Goal: Information Seeking & Learning: Learn about a topic

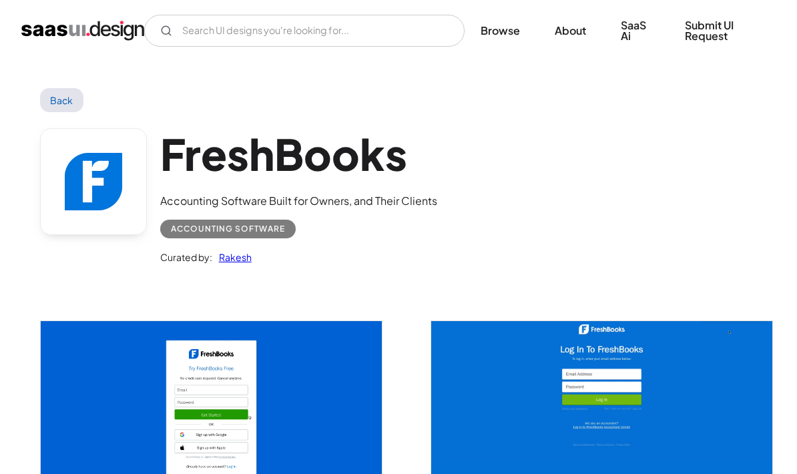
scroll to position [24, 0]
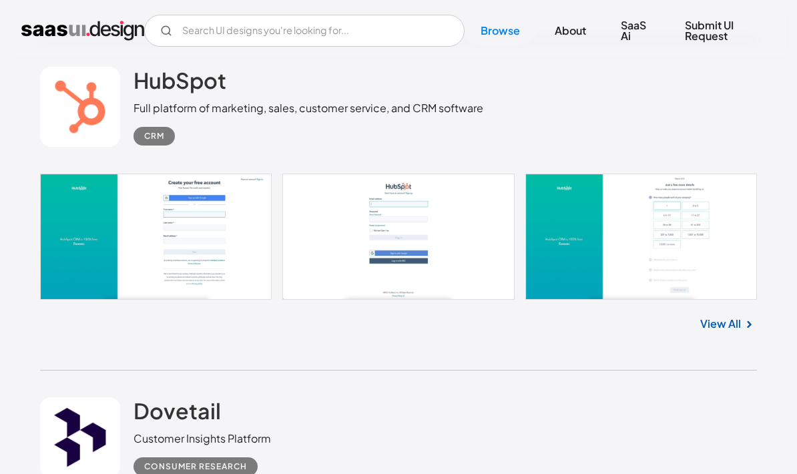
scroll to position [2394, 0]
click at [731, 332] on link "View All" at bounding box center [720, 324] width 41 height 16
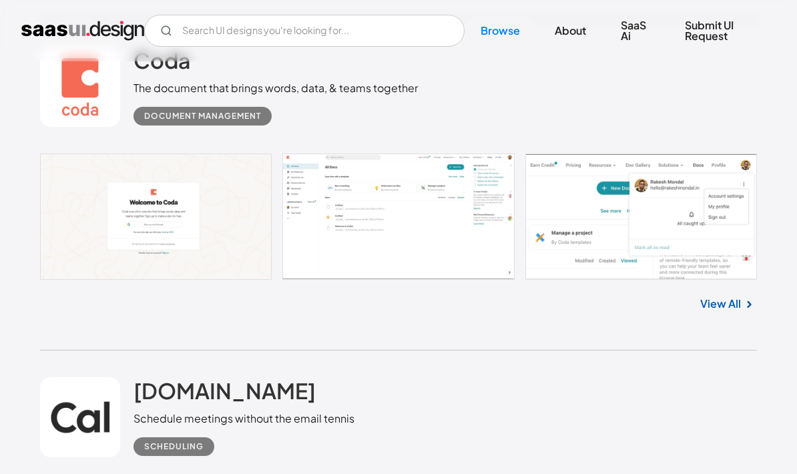
scroll to position [3396, 0]
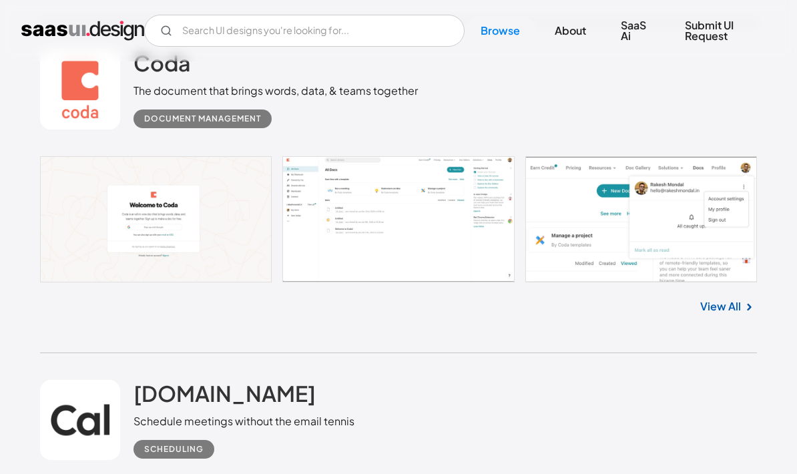
click at [474, 251] on link at bounding box center [398, 219] width 717 height 125
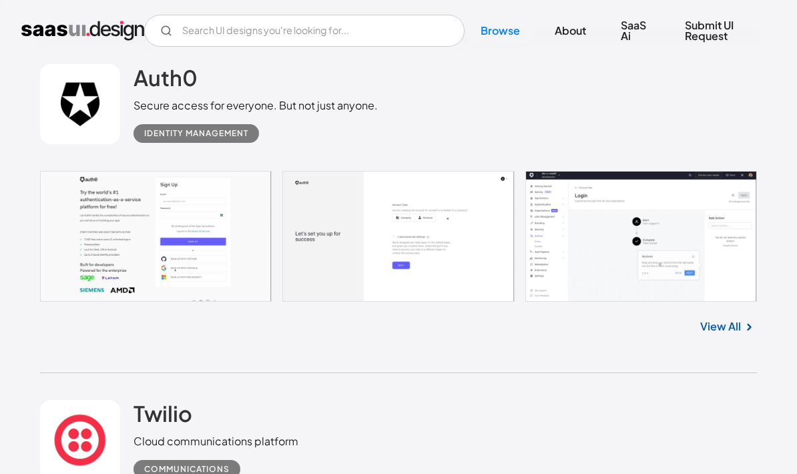
scroll to position [4046, 0]
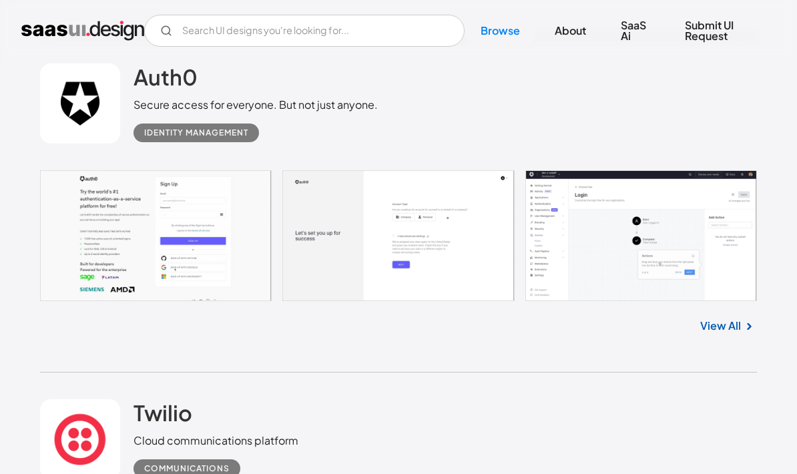
click at [718, 272] on link at bounding box center [398, 236] width 717 height 131
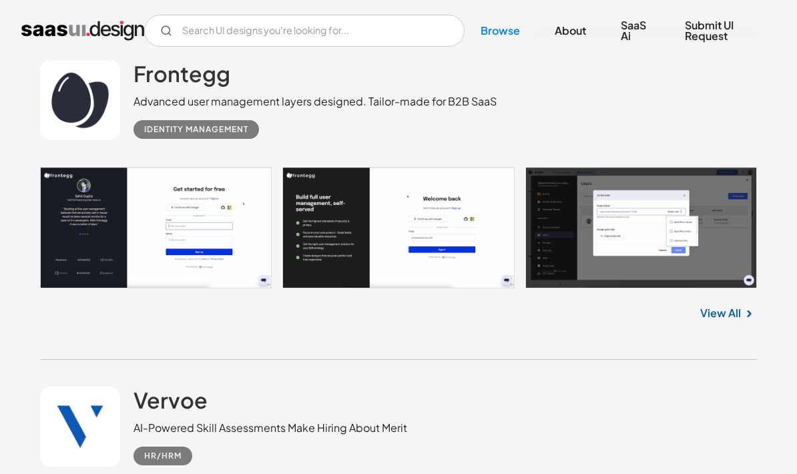
scroll to position [6745, 0]
click at [709, 276] on link at bounding box center [398, 228] width 717 height 122
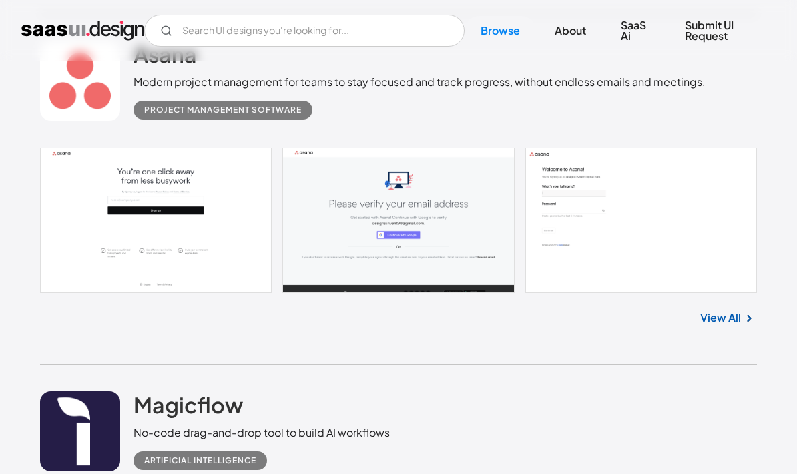
scroll to position [12115, 0]
click at [705, 286] on link at bounding box center [398, 219] width 717 height 145
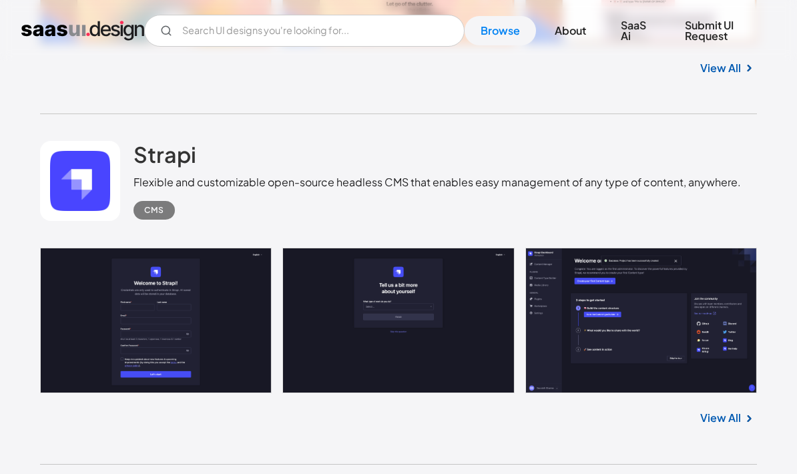
scroll to position [14041, 0]
click at [639, 330] on link at bounding box center [398, 320] width 717 height 145
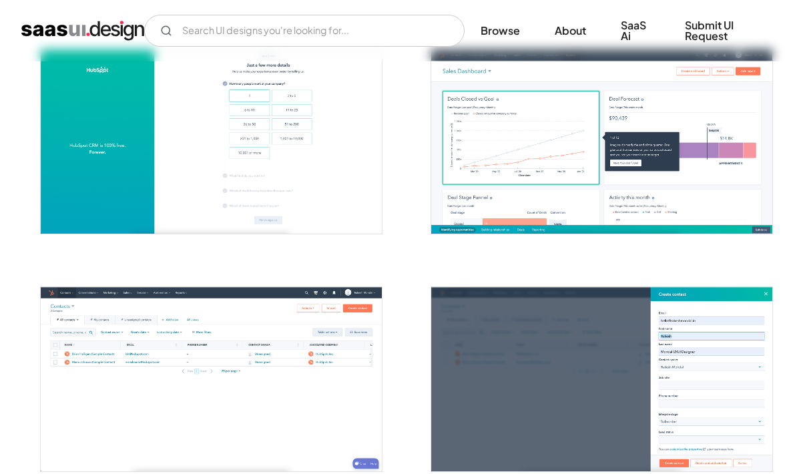
scroll to position [509, 0]
click at [302, 389] on img "open lightbox" at bounding box center [211, 379] width 341 height 184
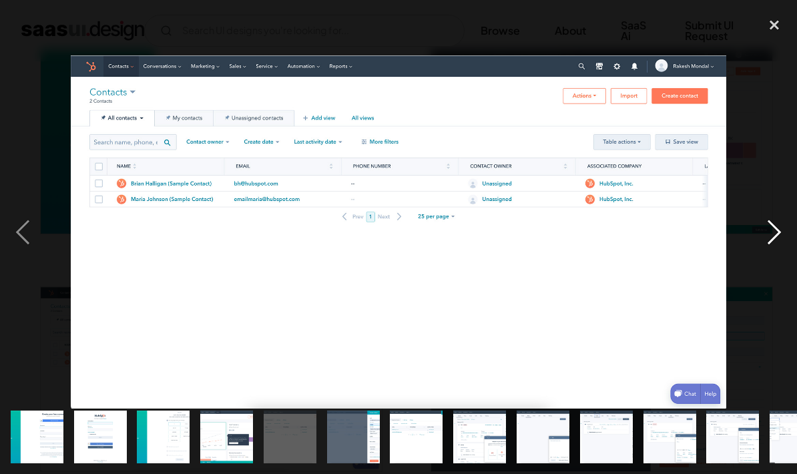
click at [775, 238] on div "next image" at bounding box center [773, 232] width 45 height 443
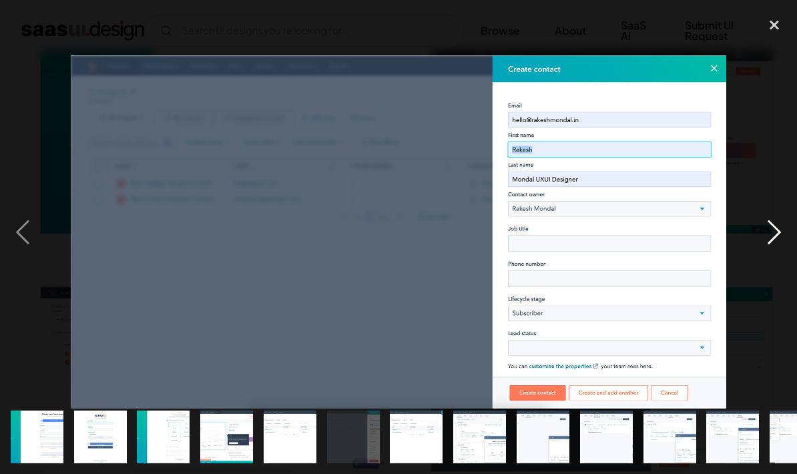
click at [771, 232] on div "next image" at bounding box center [773, 232] width 45 height 443
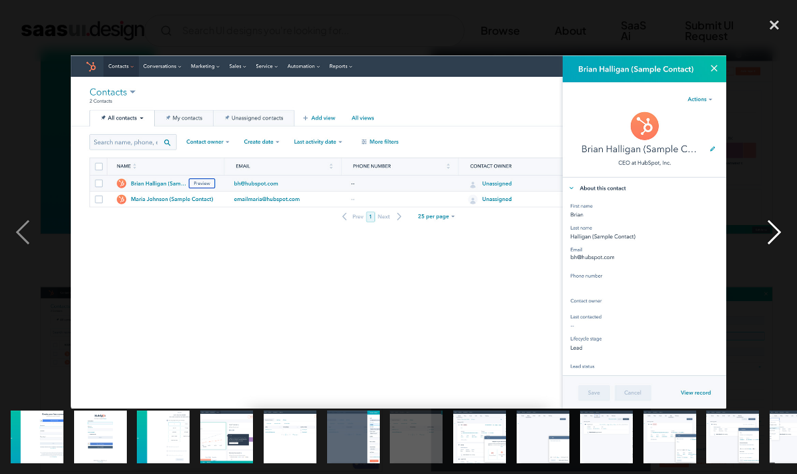
click at [775, 230] on div "next image" at bounding box center [773, 232] width 45 height 443
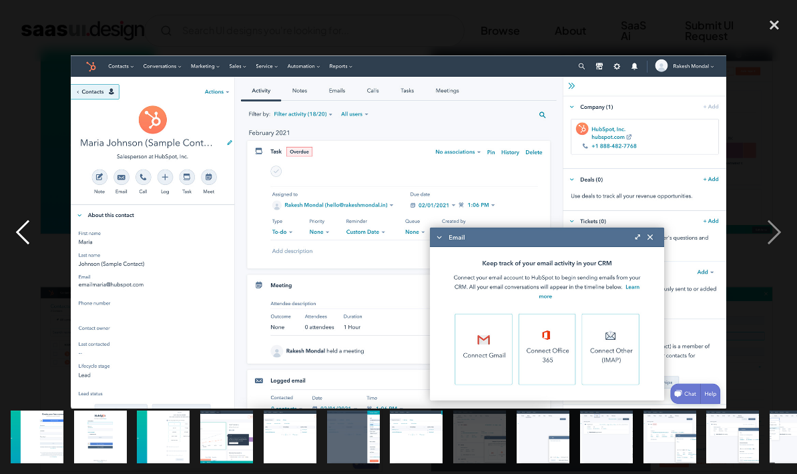
click at [17, 215] on div "previous image" at bounding box center [22, 232] width 45 height 443
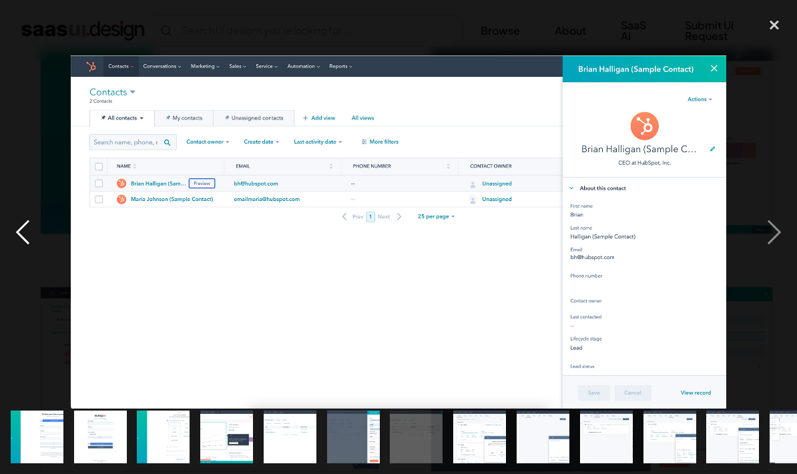
click at [24, 221] on div "previous image" at bounding box center [22, 232] width 45 height 443
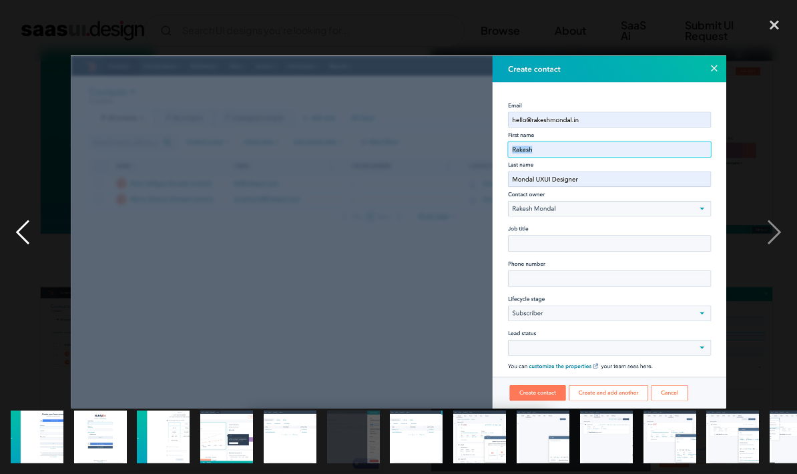
click at [29, 182] on div "previous image" at bounding box center [22, 232] width 45 height 443
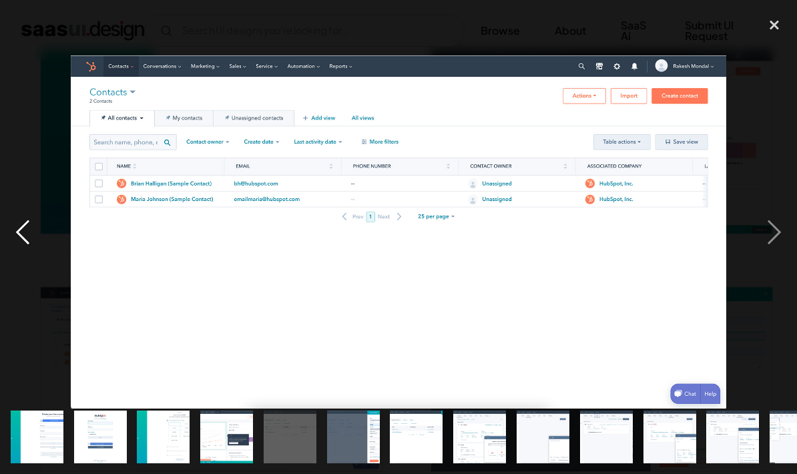
click at [18, 226] on div "previous image" at bounding box center [22, 232] width 45 height 443
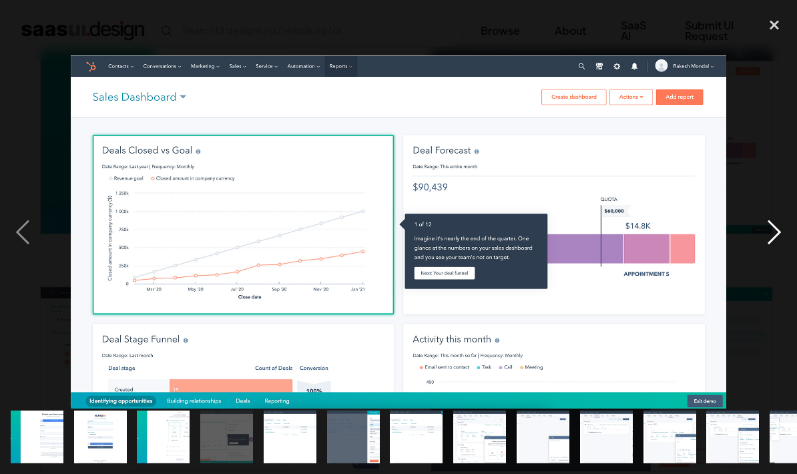
click at [776, 240] on div "next image" at bounding box center [773, 232] width 45 height 443
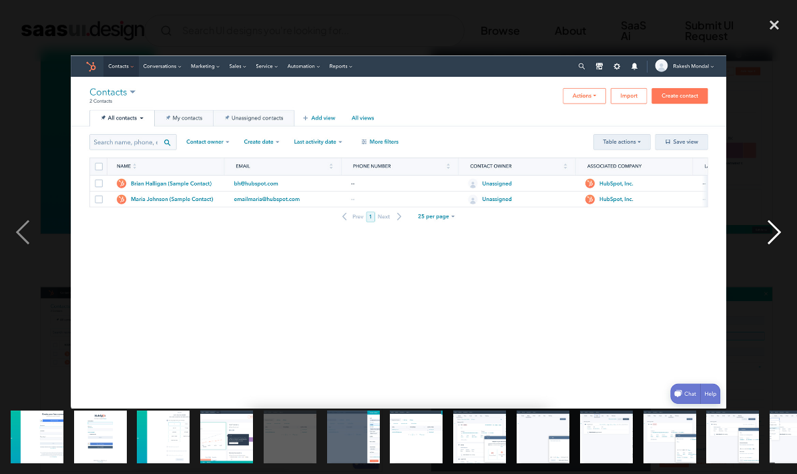
click at [765, 233] on div "next image" at bounding box center [773, 232] width 45 height 443
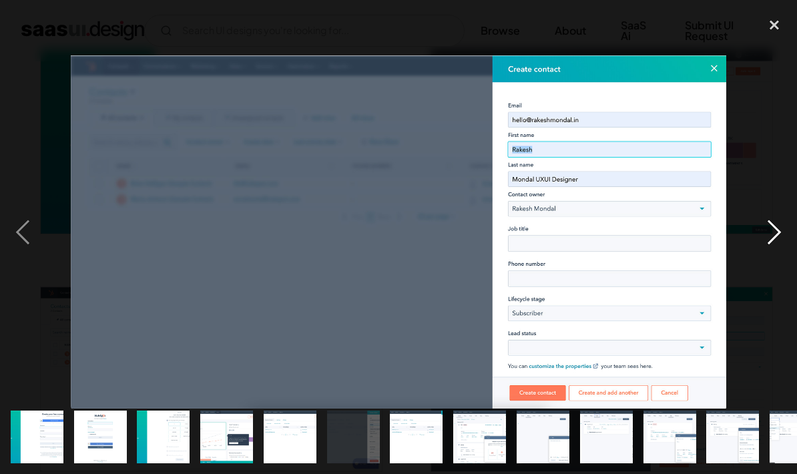
click at [773, 233] on div "next image" at bounding box center [773, 232] width 45 height 443
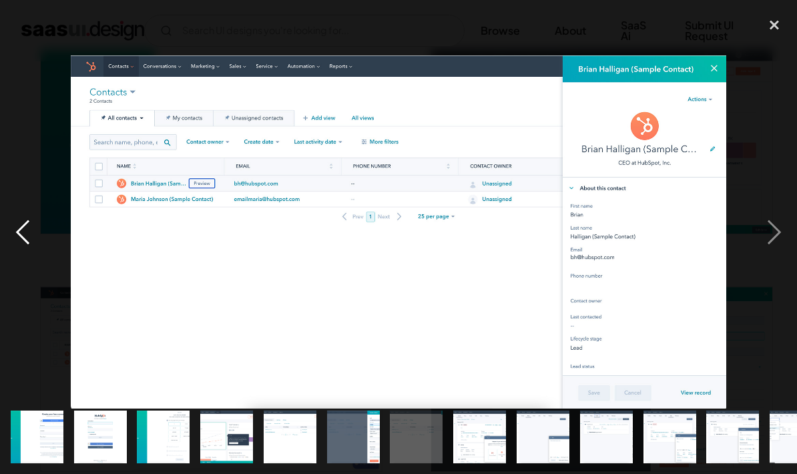
click at [35, 237] on div "previous image" at bounding box center [22, 232] width 45 height 443
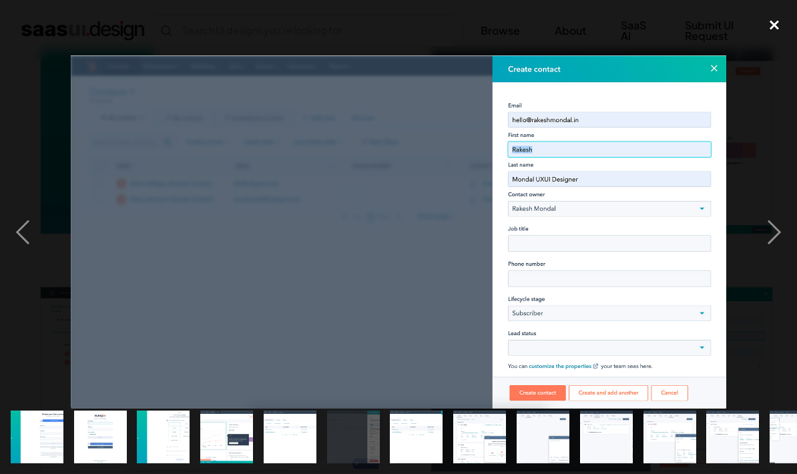
click at [769, 25] on div "close lightbox" at bounding box center [773, 25] width 45 height 29
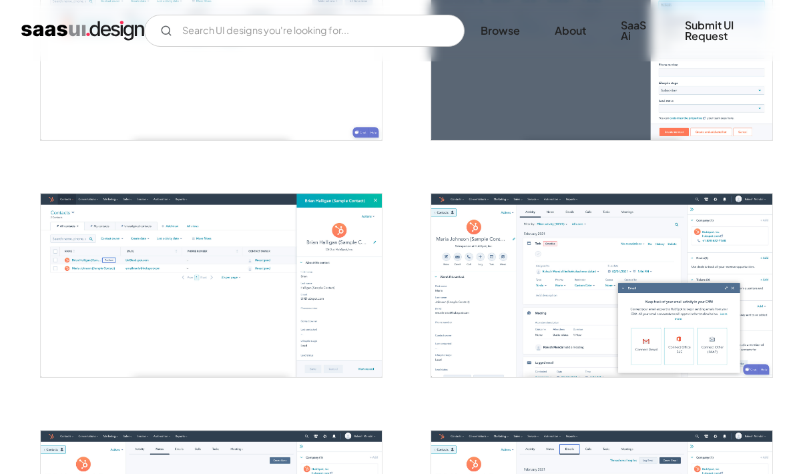
scroll to position [896, 0]
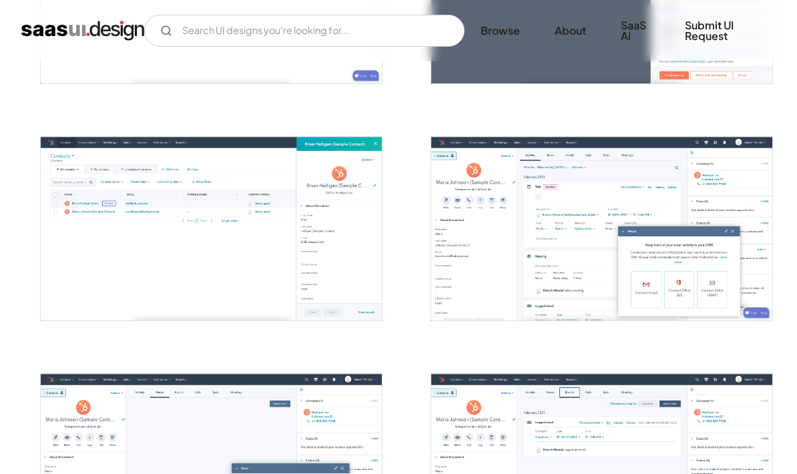
click at [89, 264] on img "open lightbox" at bounding box center [211, 229] width 341 height 184
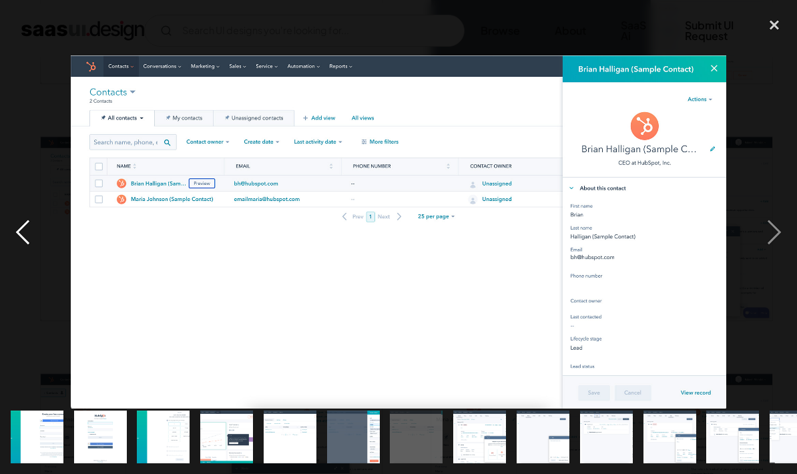
click at [23, 230] on div "previous image" at bounding box center [22, 232] width 45 height 443
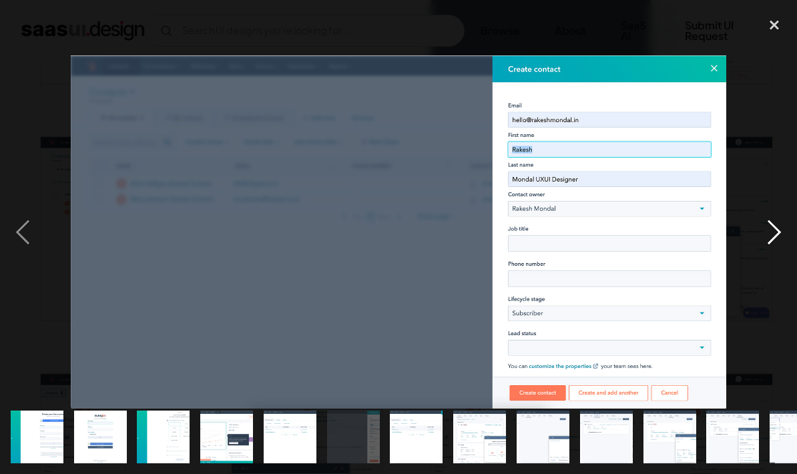
click at [774, 222] on div "next image" at bounding box center [773, 232] width 45 height 443
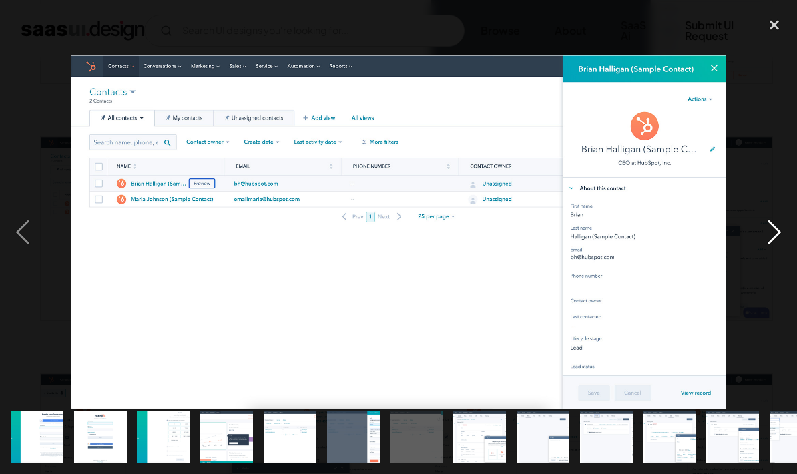
click at [771, 238] on div "next image" at bounding box center [773, 232] width 45 height 443
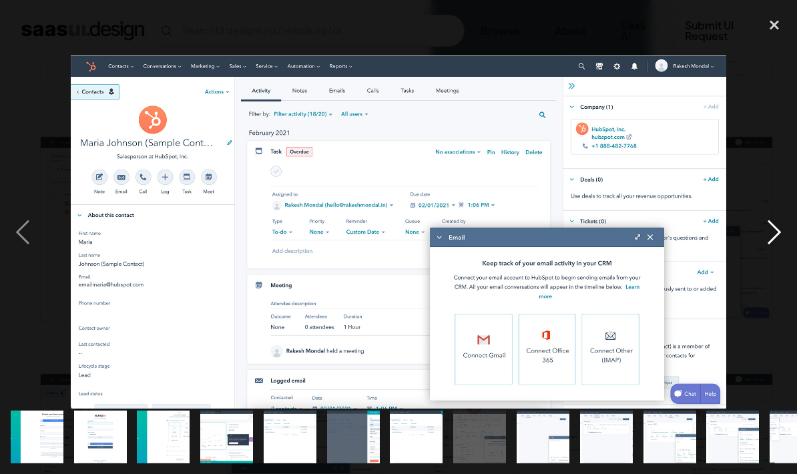
click at [777, 230] on div "next image" at bounding box center [773, 232] width 45 height 443
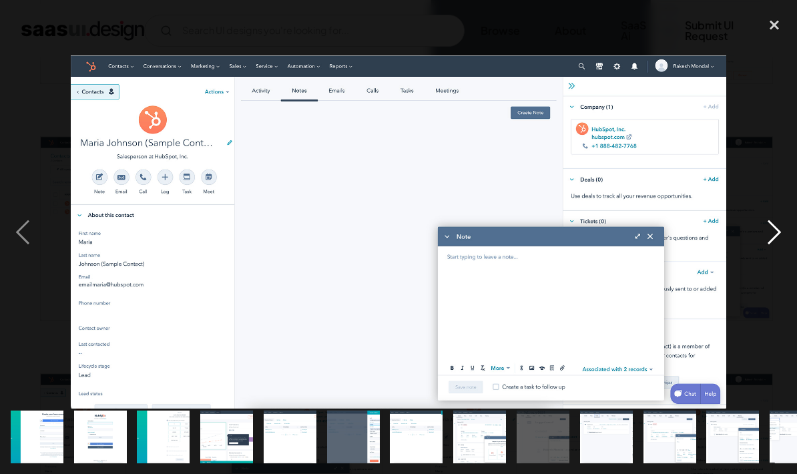
click at [772, 244] on div "next image" at bounding box center [773, 232] width 45 height 443
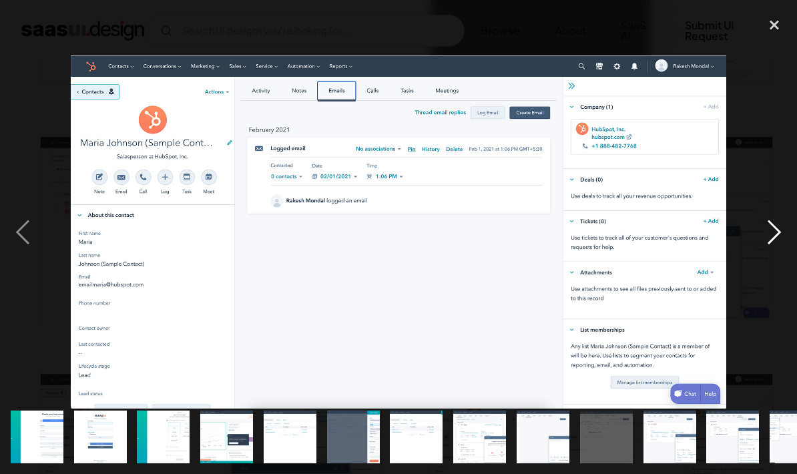
click at [777, 230] on div "next image" at bounding box center [773, 232] width 45 height 443
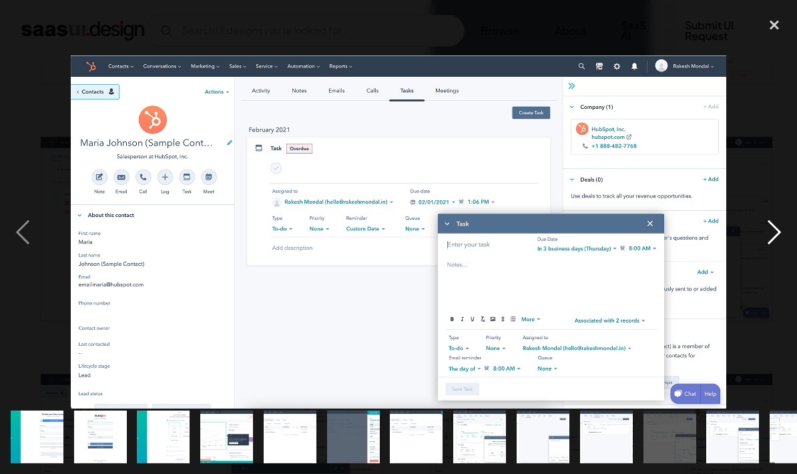
click at [775, 228] on div "next image" at bounding box center [773, 232] width 45 height 443
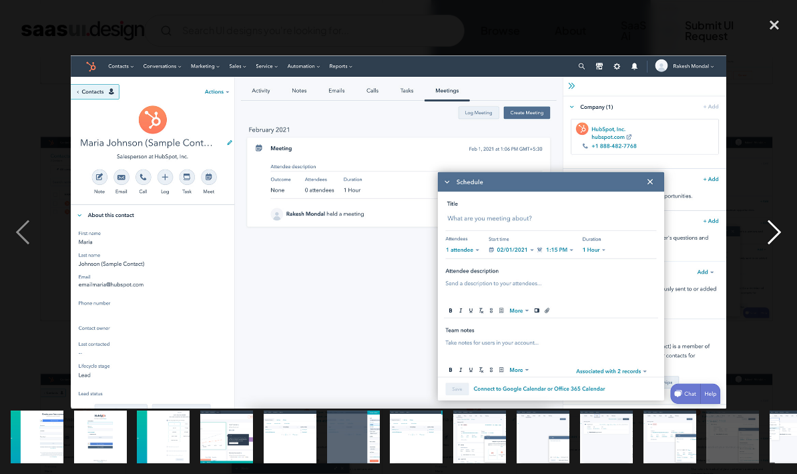
click at [776, 240] on div "next image" at bounding box center [773, 232] width 45 height 443
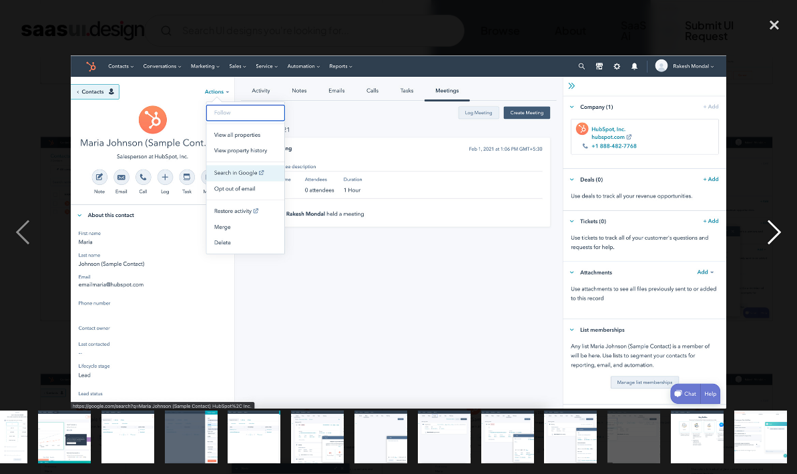
scroll to position [0, 163]
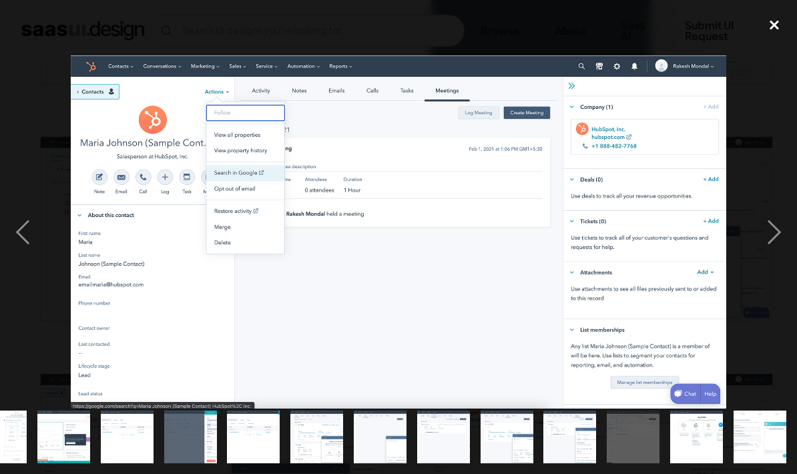
click at [774, 21] on div "close lightbox" at bounding box center [773, 25] width 45 height 29
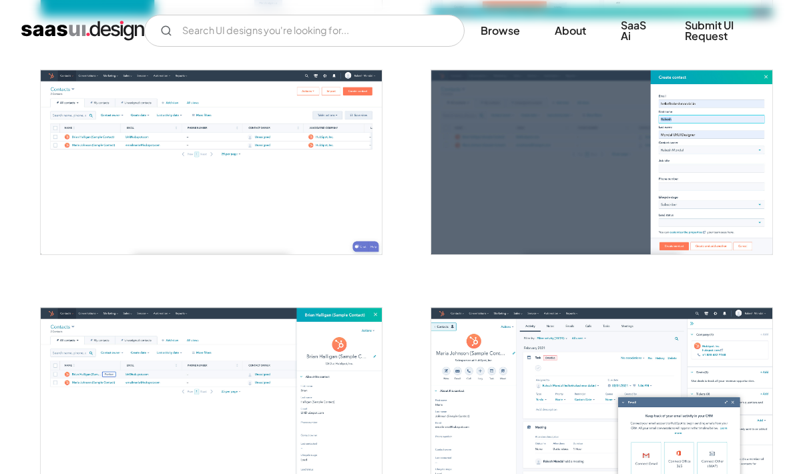
scroll to position [699, 0]
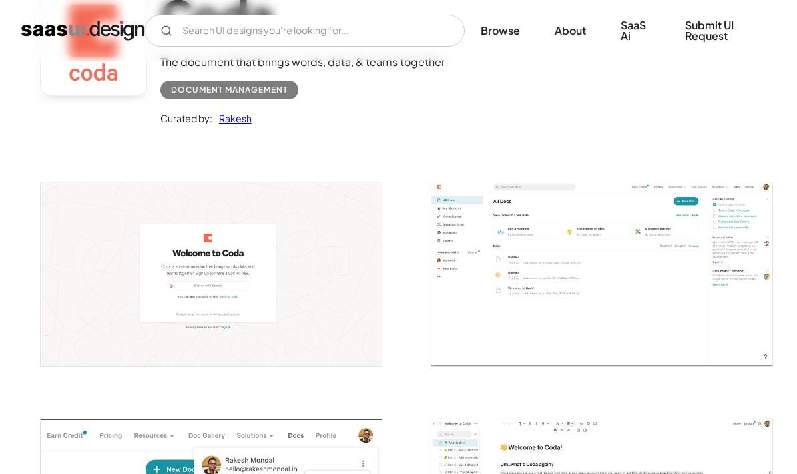
scroll to position [137, 0]
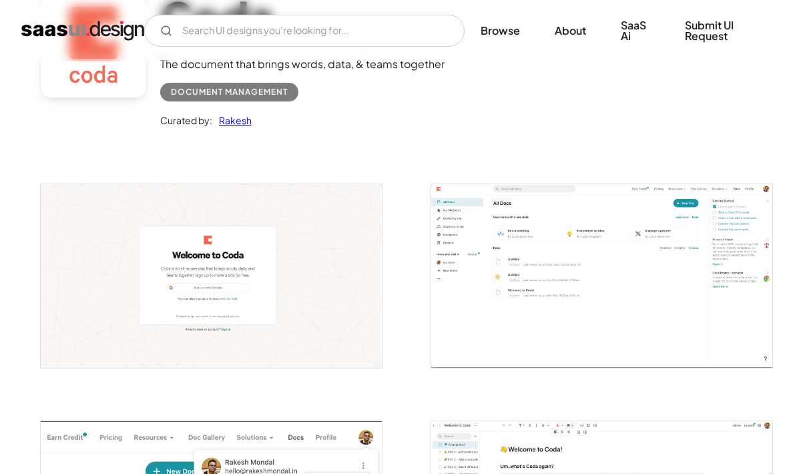
click at [595, 310] on img "open lightbox" at bounding box center [601, 276] width 341 height 184
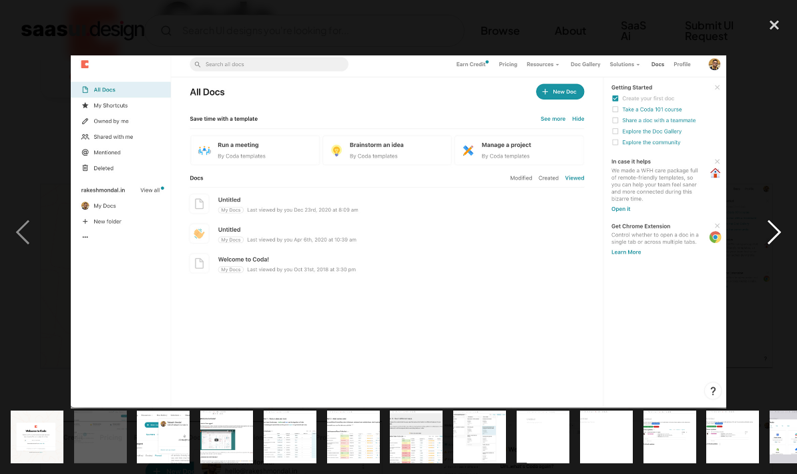
click at [773, 230] on div "next image" at bounding box center [773, 232] width 45 height 443
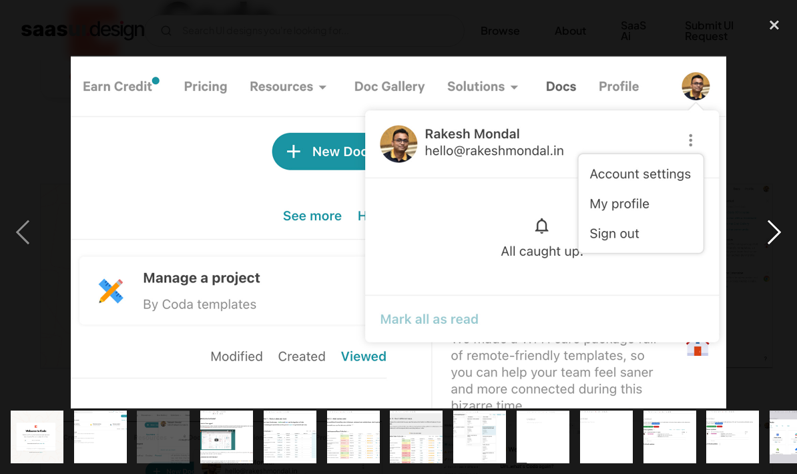
click at [763, 237] on div "next image" at bounding box center [773, 232] width 45 height 443
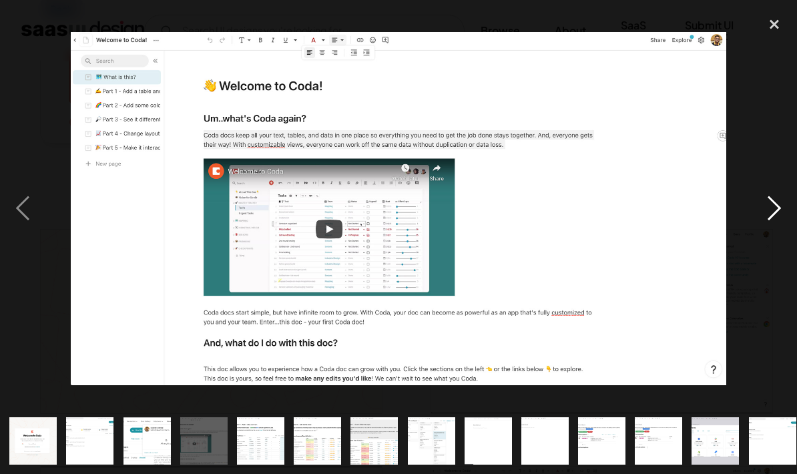
scroll to position [90, 0]
click at [777, 220] on div "next image" at bounding box center [773, 208] width 45 height 398
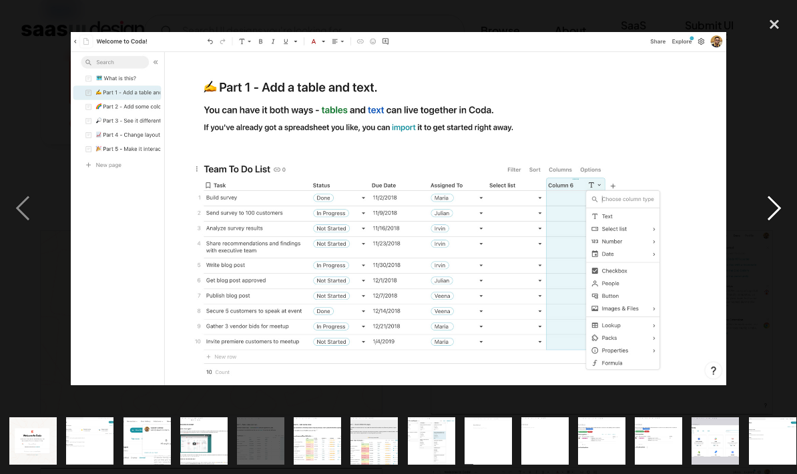
click at [771, 208] on div "next image" at bounding box center [773, 208] width 45 height 398
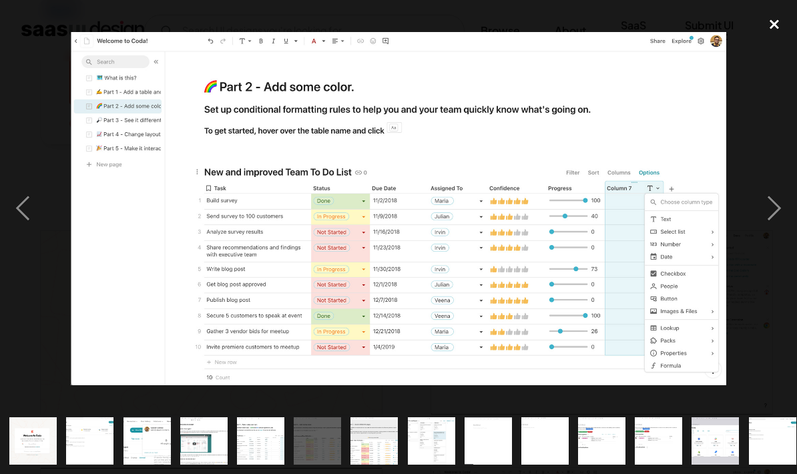
click at [771, 25] on div "close lightbox" at bounding box center [773, 23] width 45 height 29
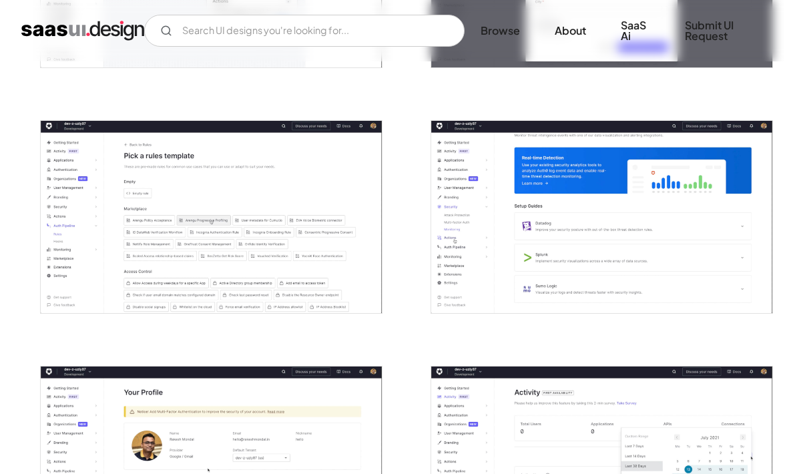
scroll to position [691, 0]
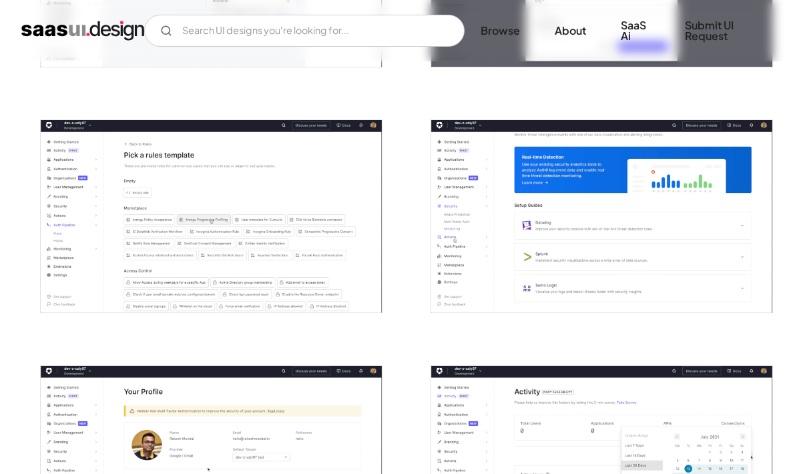
click at [81, 180] on img "open lightbox" at bounding box center [211, 216] width 341 height 192
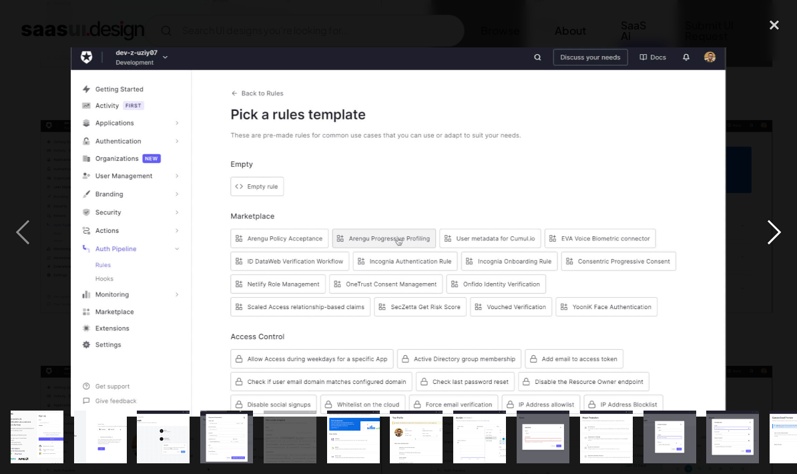
click at [773, 240] on div "next image" at bounding box center [773, 232] width 45 height 443
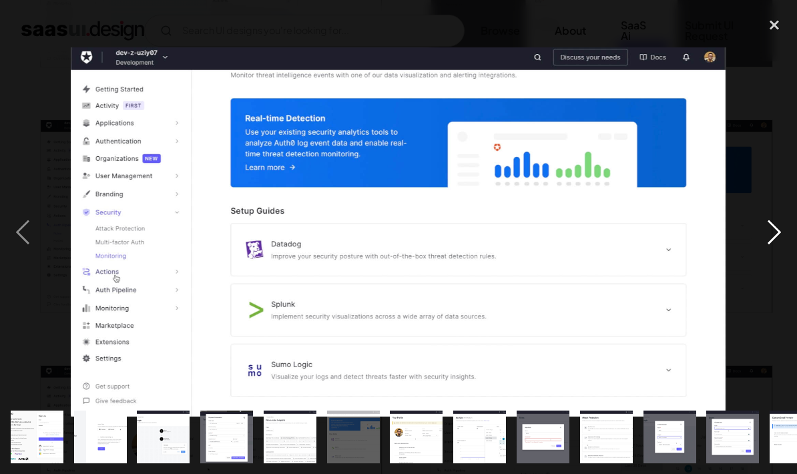
click at [771, 224] on div "next image" at bounding box center [773, 232] width 45 height 443
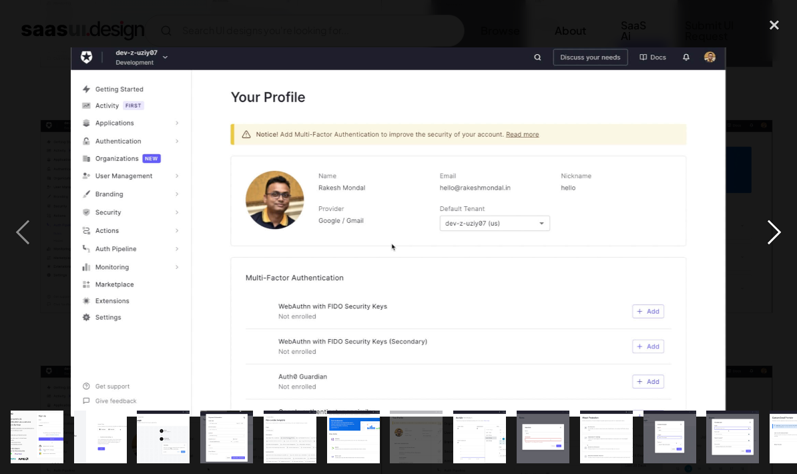
click at [767, 222] on div "next image" at bounding box center [773, 232] width 45 height 443
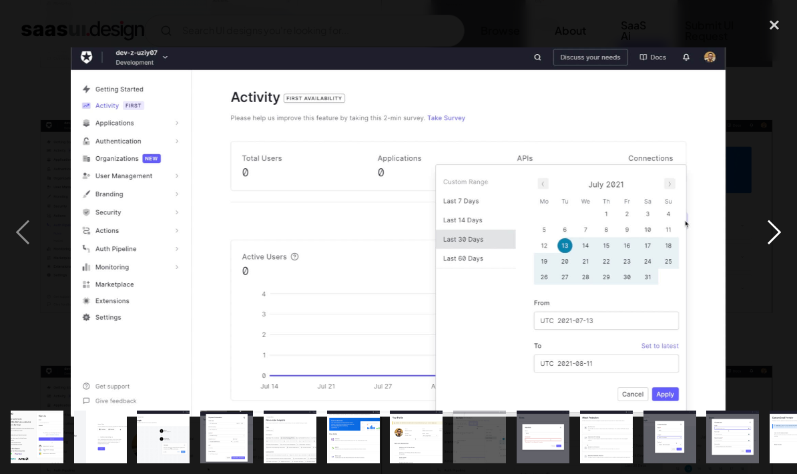
click at [769, 219] on div "next image" at bounding box center [773, 232] width 45 height 443
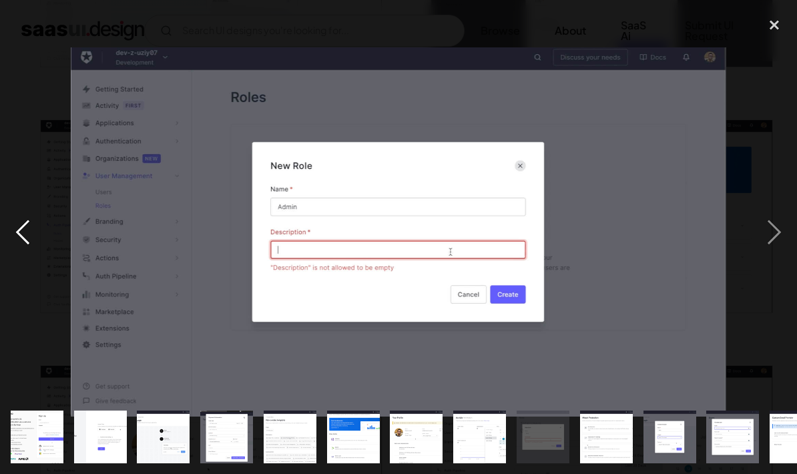
click at [27, 234] on div "previous image" at bounding box center [22, 232] width 45 height 443
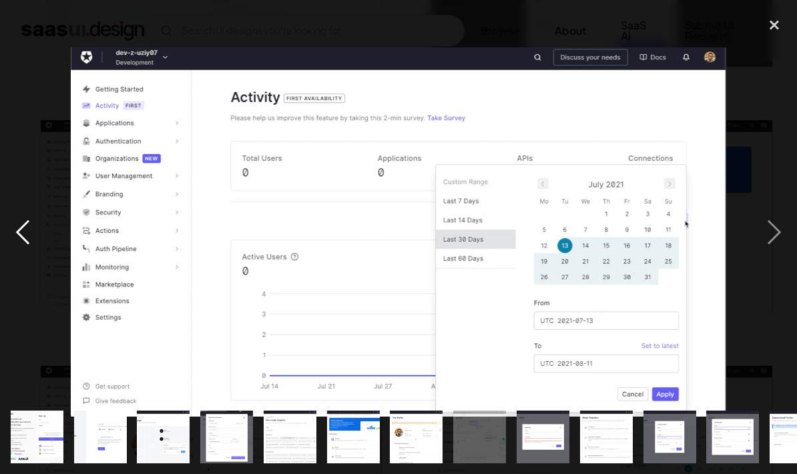
click at [773, 228] on div "next image" at bounding box center [773, 232] width 45 height 443
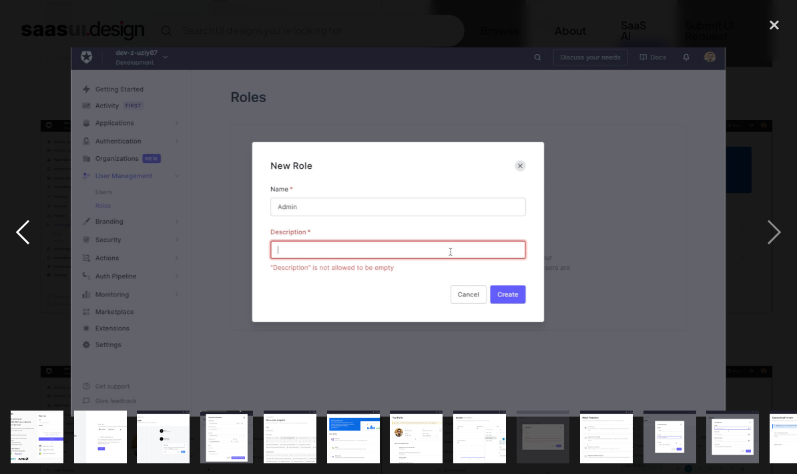
click at [770, 220] on div "next image" at bounding box center [773, 232] width 45 height 443
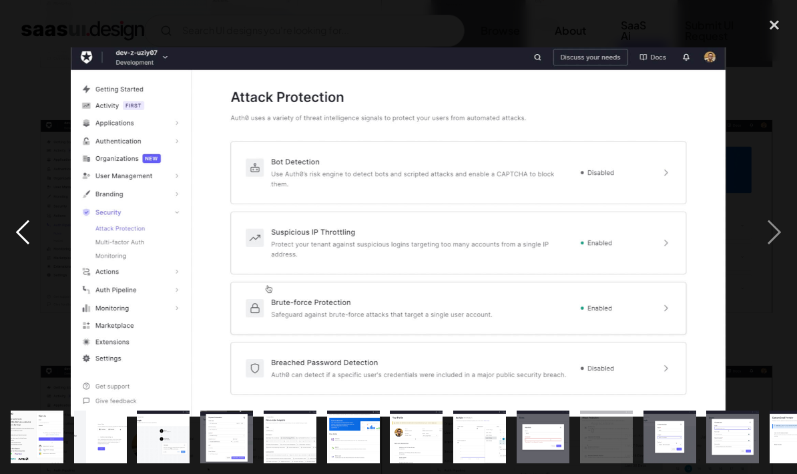
click at [20, 234] on div "previous image" at bounding box center [22, 232] width 45 height 443
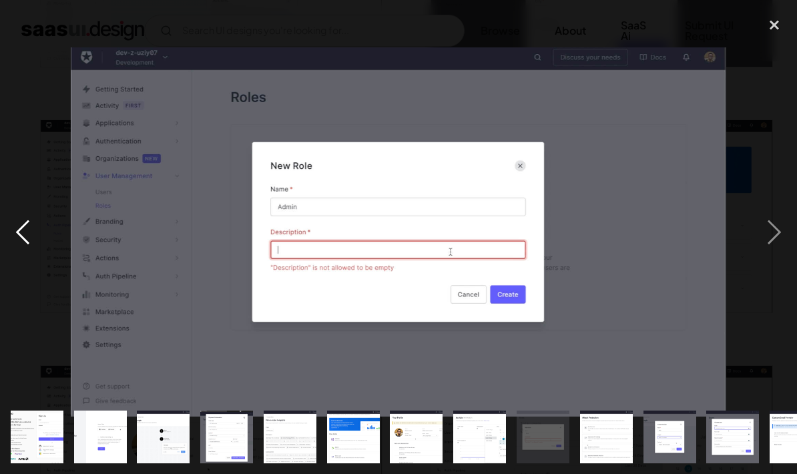
click at [767, 230] on div "next image" at bounding box center [773, 232] width 45 height 443
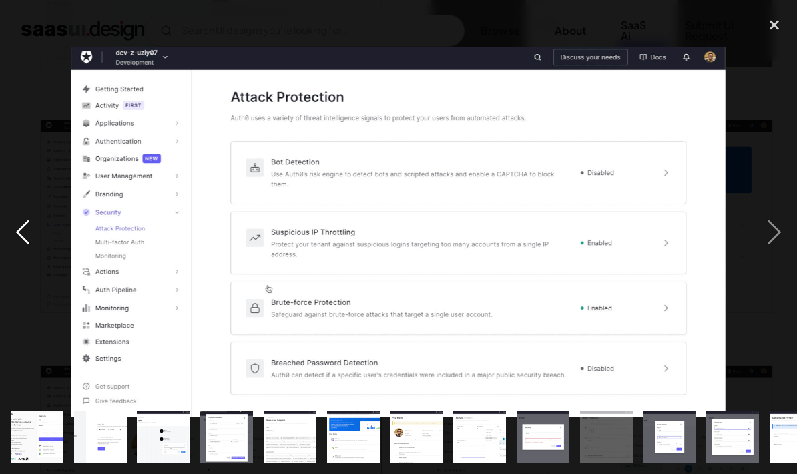
click at [770, 232] on div "next image" at bounding box center [773, 232] width 45 height 443
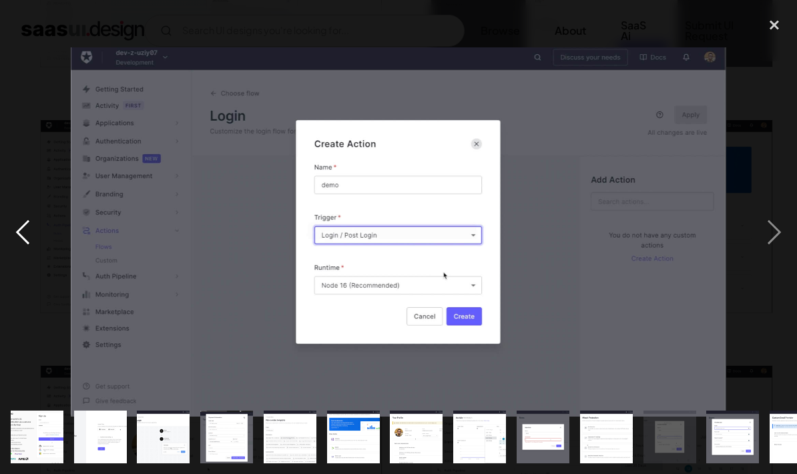
click at [769, 229] on div "next image" at bounding box center [773, 232] width 45 height 443
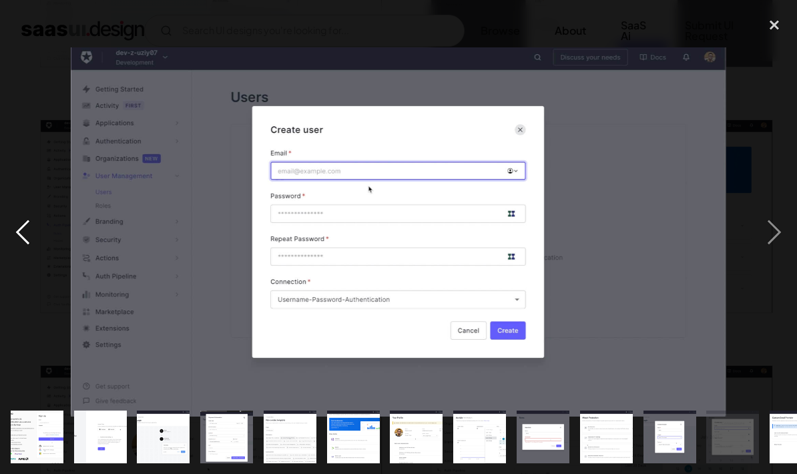
click at [770, 232] on div "next image" at bounding box center [773, 232] width 45 height 443
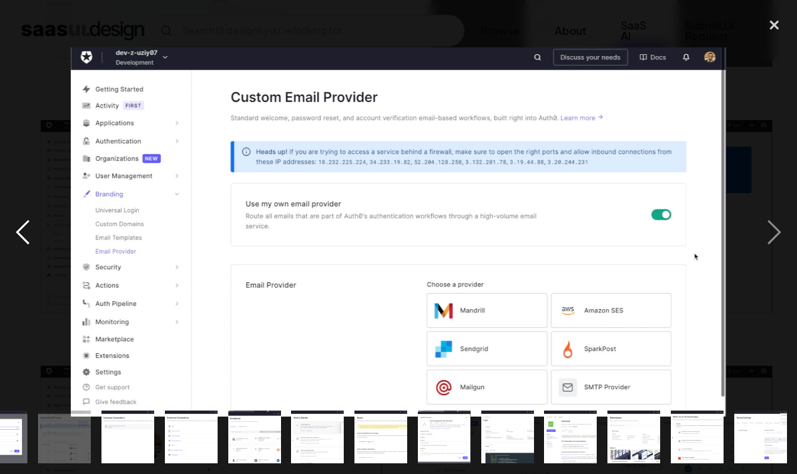
scroll to position [0, 732]
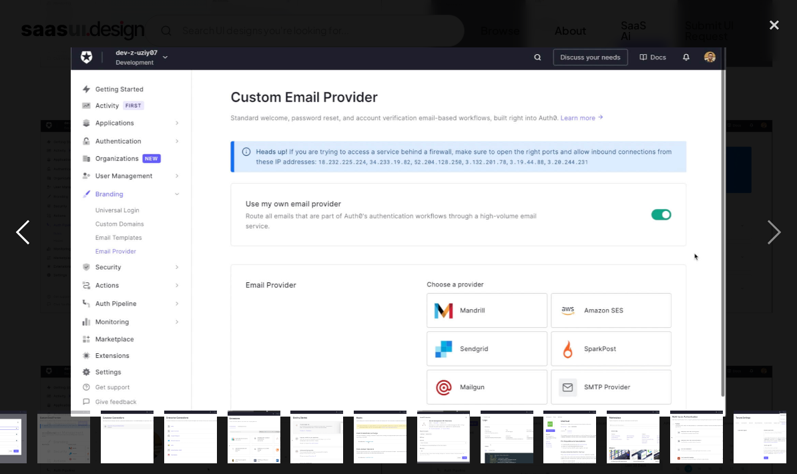
click at [770, 227] on div "next image" at bounding box center [773, 232] width 45 height 443
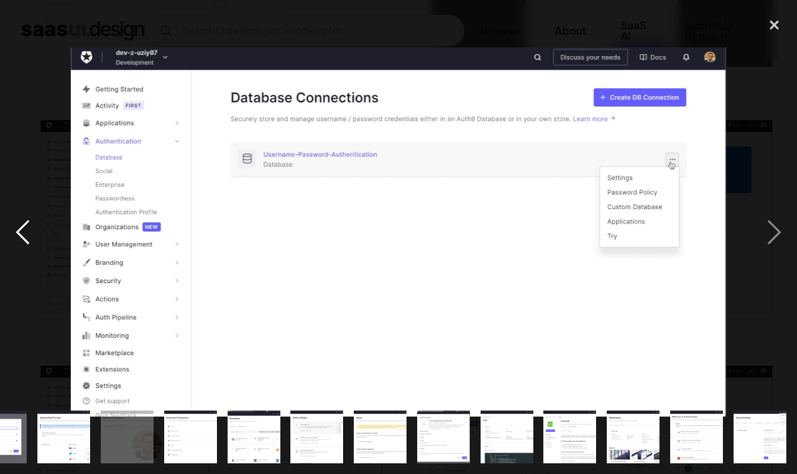
click at [768, 234] on div "next image" at bounding box center [773, 232] width 45 height 443
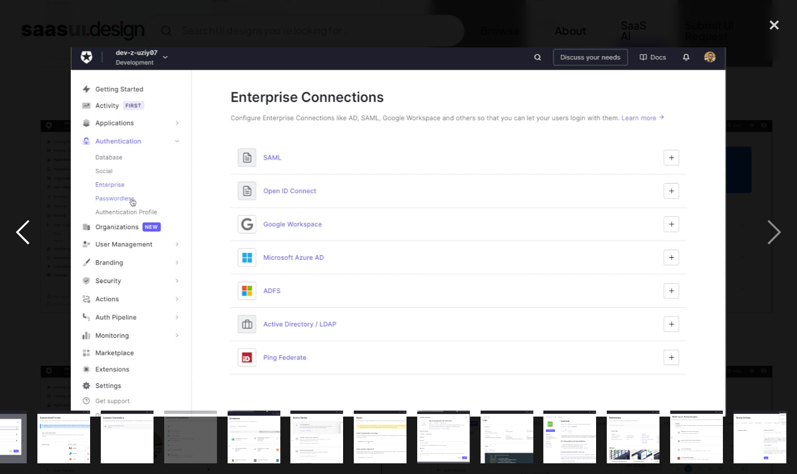
click at [777, 230] on div "next image" at bounding box center [773, 232] width 45 height 443
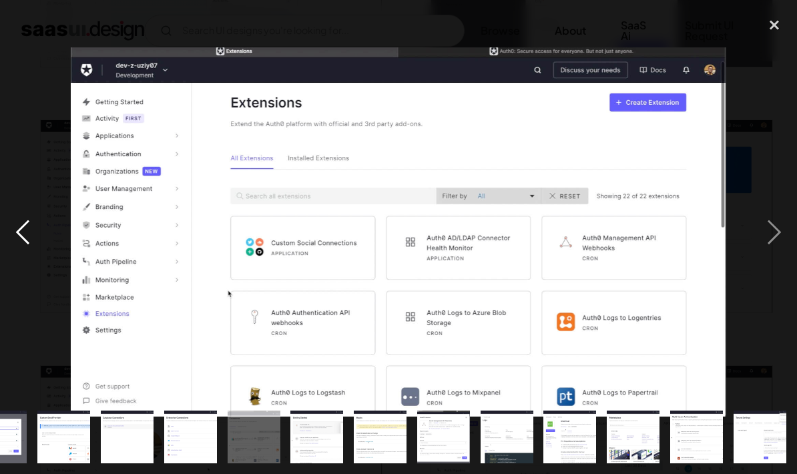
click at [775, 228] on div "next image" at bounding box center [773, 232] width 45 height 443
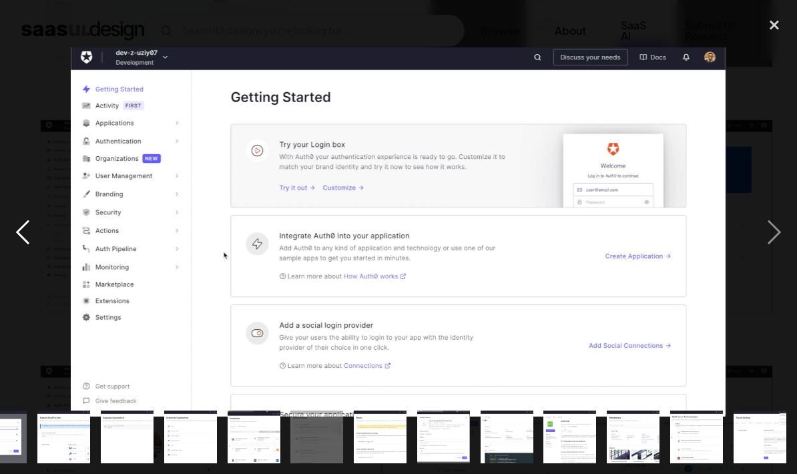
click at [779, 236] on div "next image" at bounding box center [773, 232] width 45 height 443
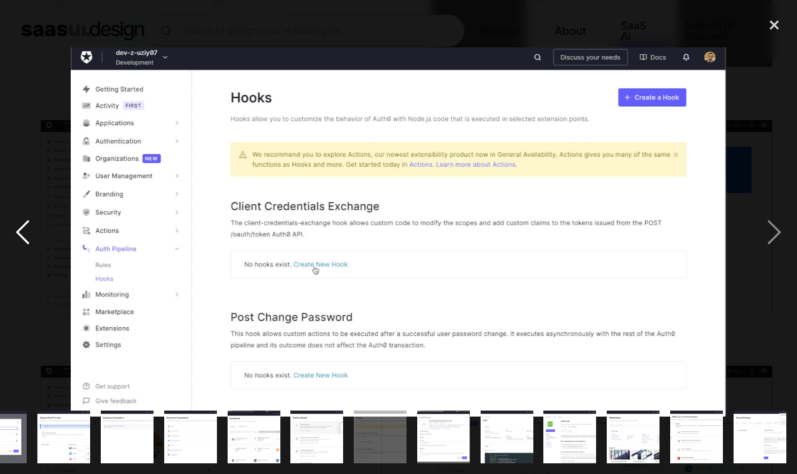
click at [779, 236] on div "next image" at bounding box center [773, 232] width 45 height 443
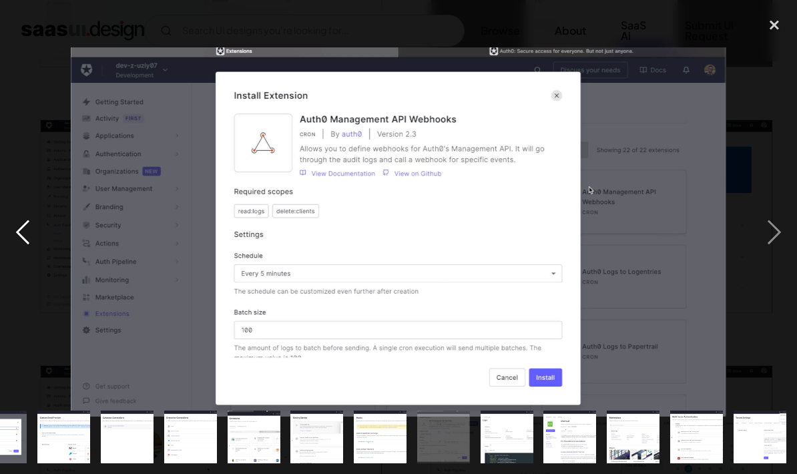
click at [785, 232] on div "next image" at bounding box center [773, 232] width 45 height 443
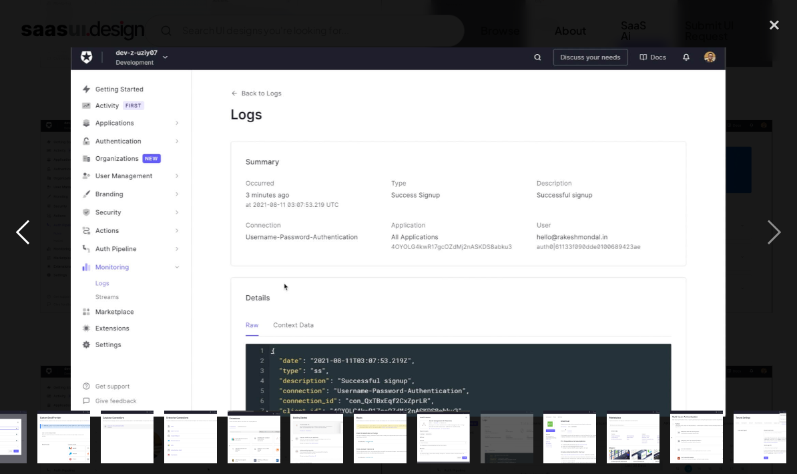
click at [781, 230] on div "next image" at bounding box center [773, 232] width 45 height 443
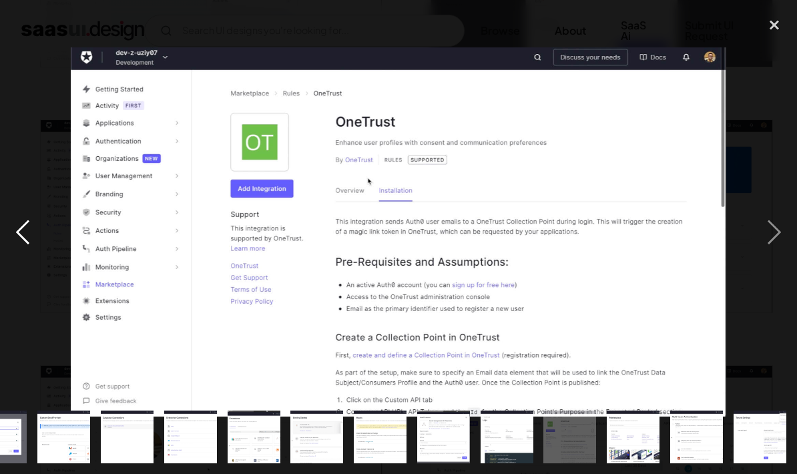
click at [781, 220] on div "next image" at bounding box center [773, 232] width 45 height 443
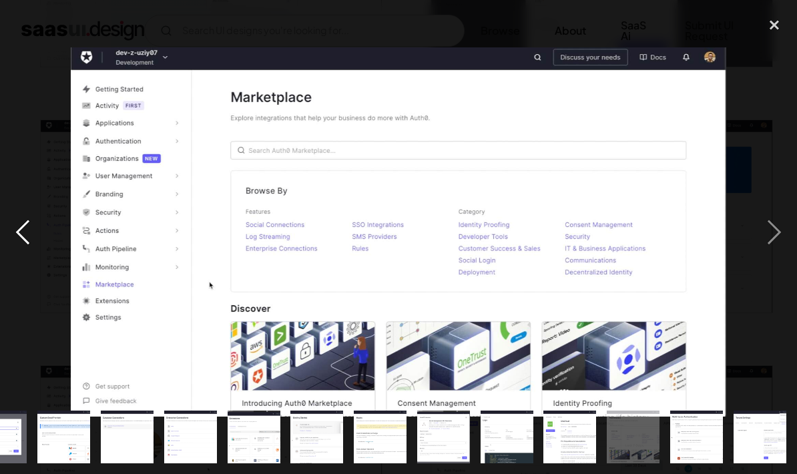
click at [786, 232] on div "next image" at bounding box center [773, 232] width 45 height 443
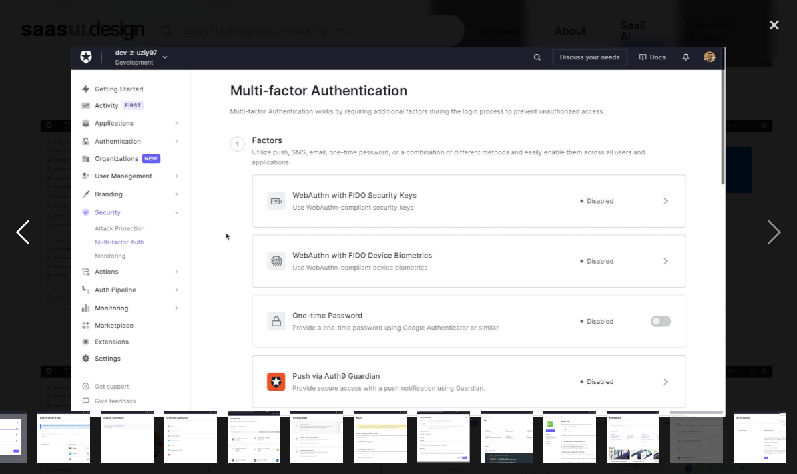
click at [781, 230] on div "next image" at bounding box center [773, 232] width 45 height 443
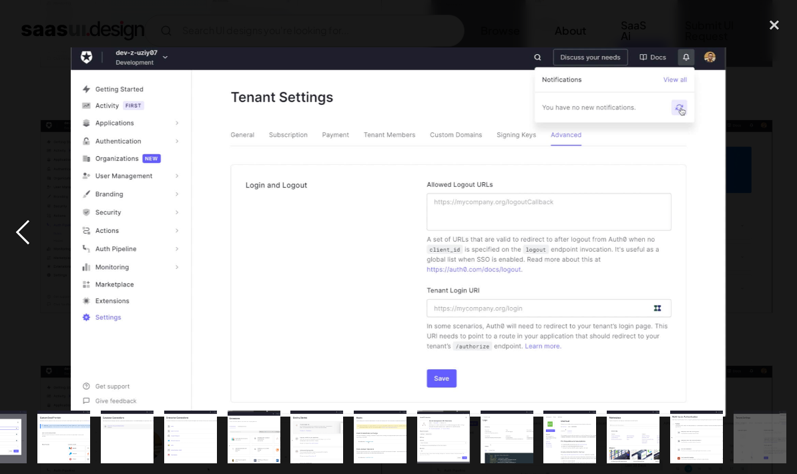
click at [780, 236] on div "next image" at bounding box center [773, 232] width 45 height 443
click at [791, 264] on div "next image" at bounding box center [773, 232] width 45 height 443
click at [791, 263] on div "next image" at bounding box center [773, 232] width 45 height 443
click at [779, 27] on div "close lightbox" at bounding box center [773, 25] width 45 height 29
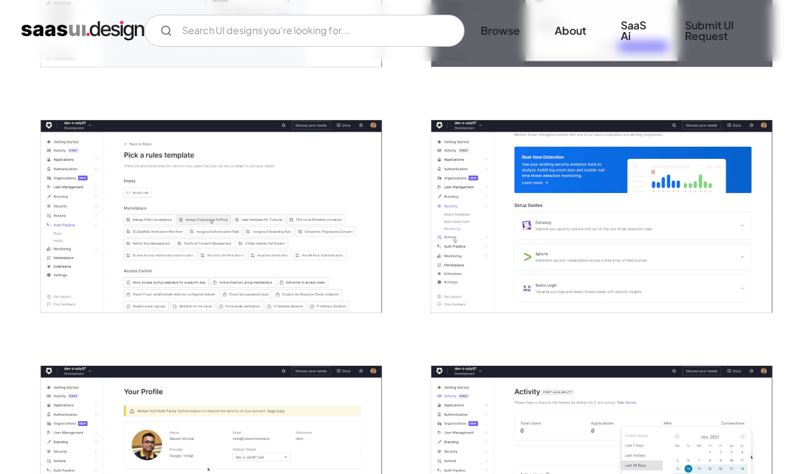
scroll to position [673, 0]
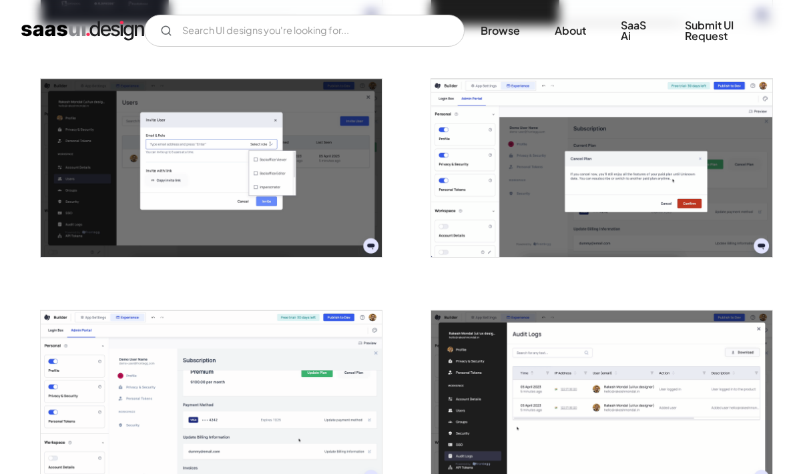
scroll to position [513, 0]
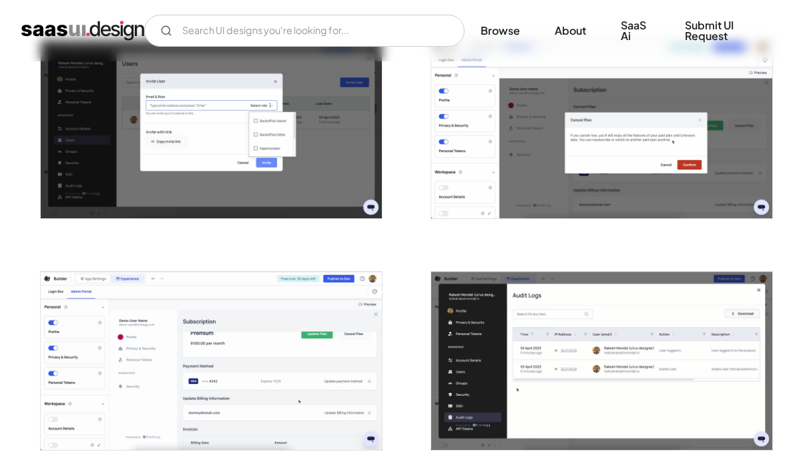
click at [131, 140] on img "open lightbox" at bounding box center [211, 129] width 341 height 178
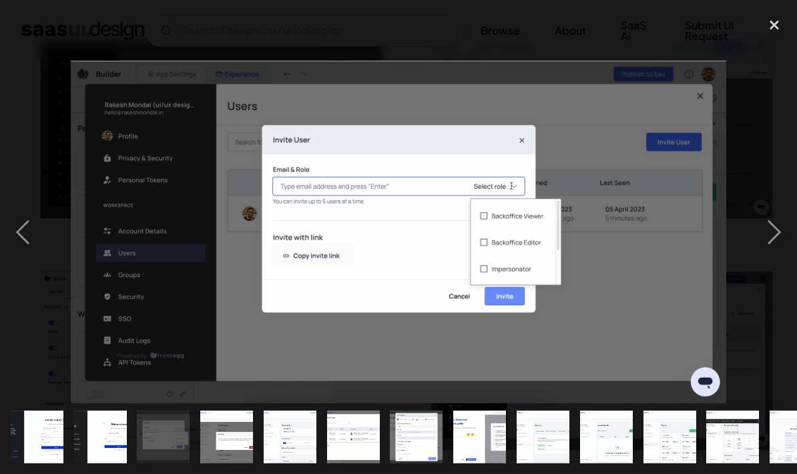
click at [789, 222] on div "next image" at bounding box center [773, 232] width 45 height 443
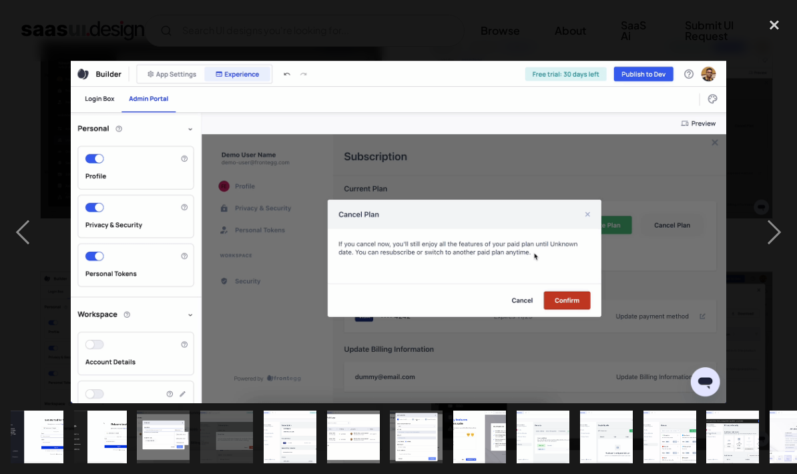
click at [776, 235] on div "next image" at bounding box center [773, 232] width 45 height 443
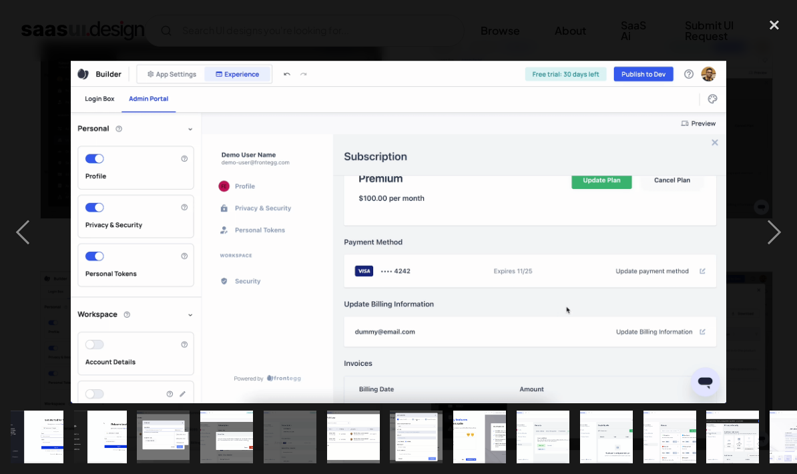
click at [779, 232] on div "next image" at bounding box center [773, 232] width 45 height 443
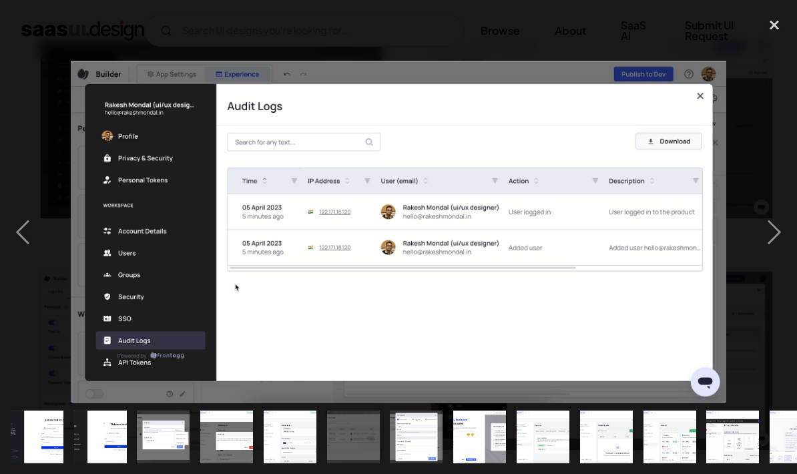
click at [3, 230] on div "previous image" at bounding box center [22, 232] width 45 height 443
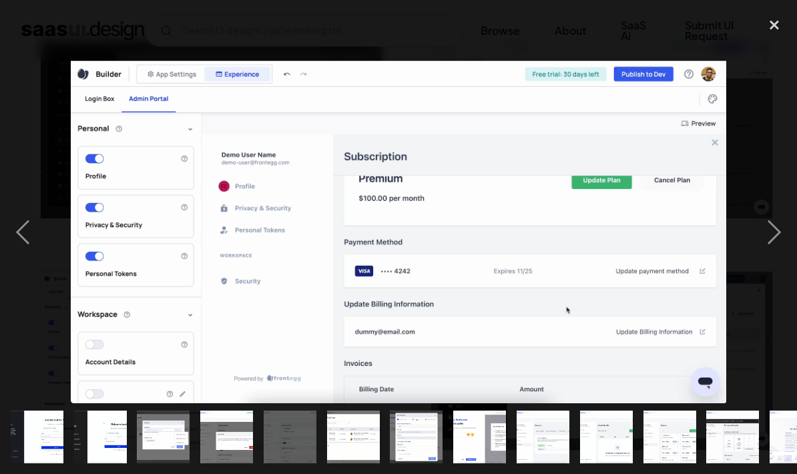
click at [771, 225] on div "next image" at bounding box center [773, 232] width 45 height 443
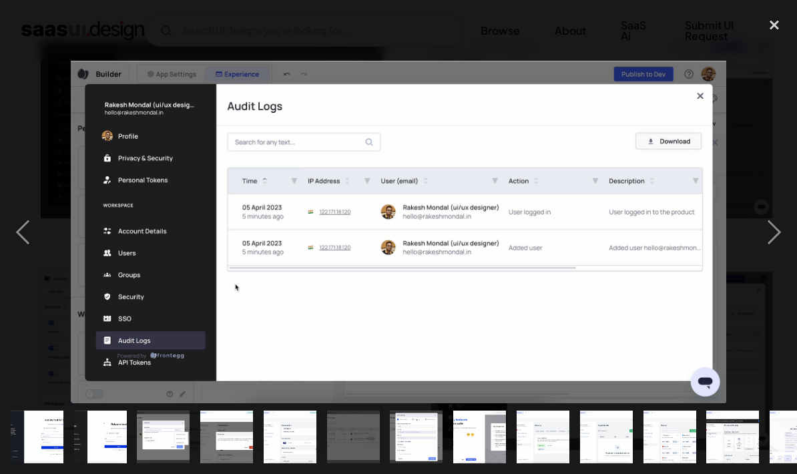
click at [776, 229] on div "next image" at bounding box center [773, 232] width 45 height 443
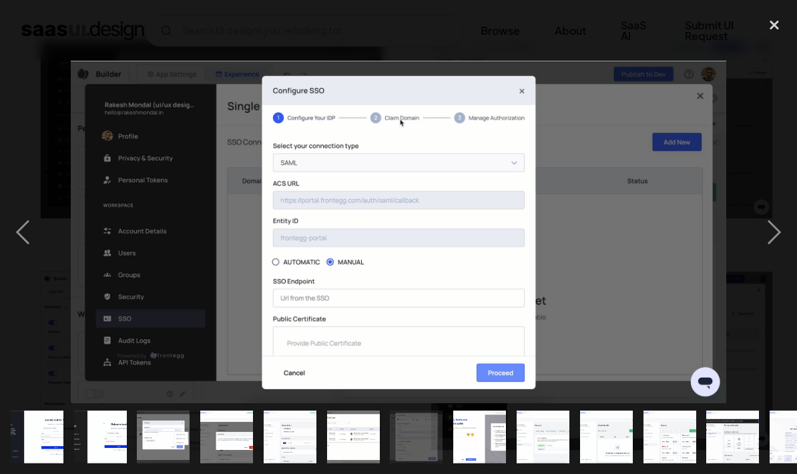
click at [773, 234] on div "next image" at bounding box center [773, 232] width 45 height 443
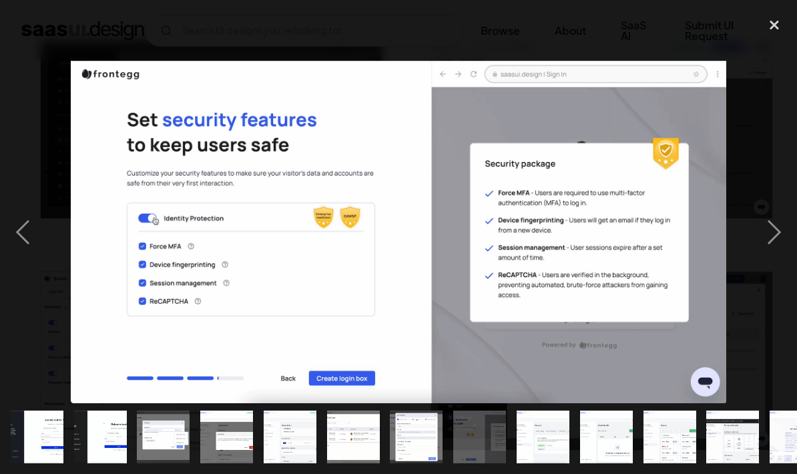
click at [770, 224] on div "next image" at bounding box center [773, 232] width 45 height 443
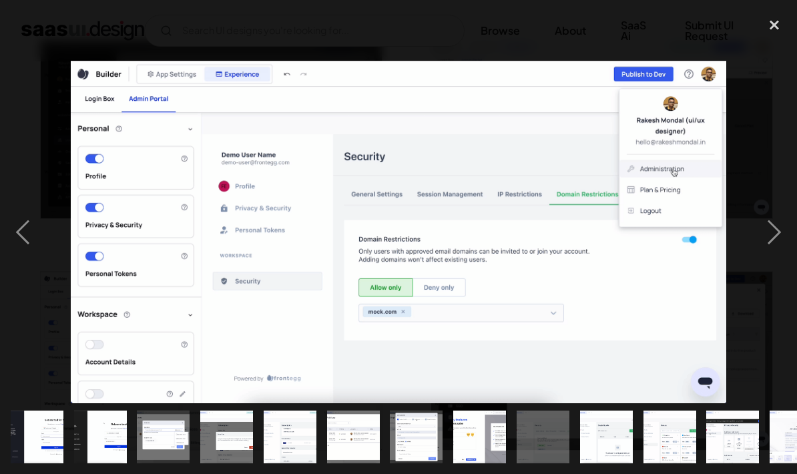
click at [777, 222] on div "next image" at bounding box center [773, 232] width 45 height 443
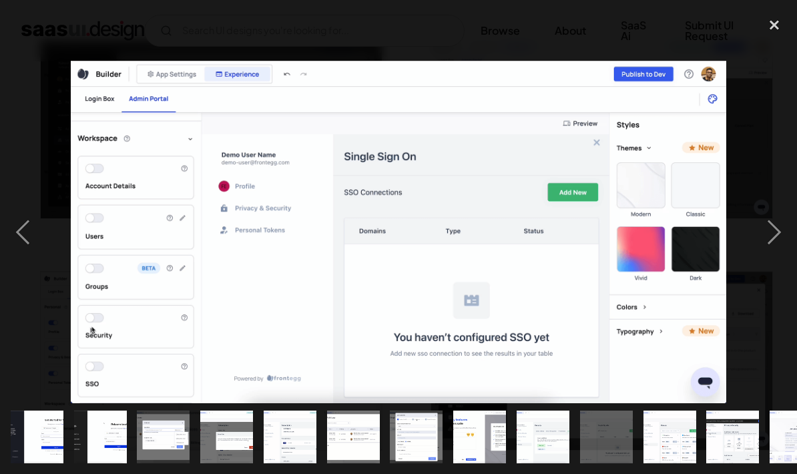
click at [771, 25] on div "close lightbox" at bounding box center [773, 25] width 45 height 29
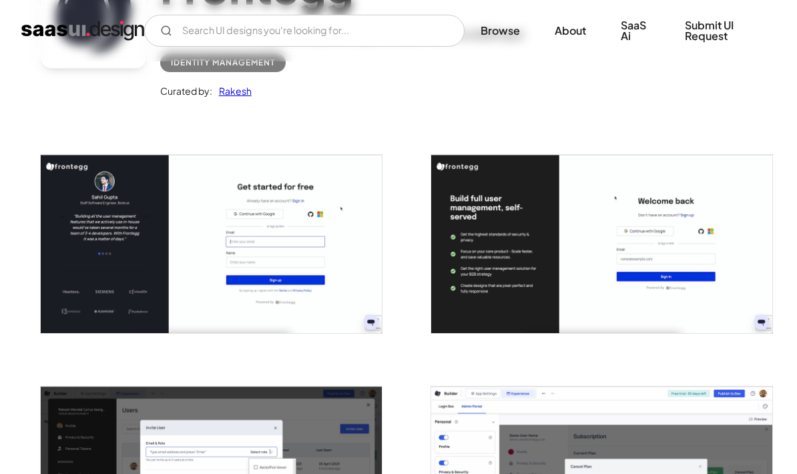
scroll to position [163, 0]
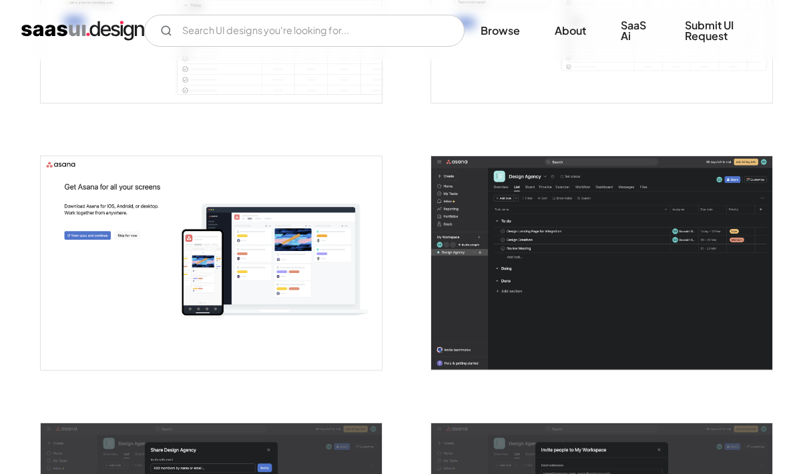
scroll to position [1501, 0]
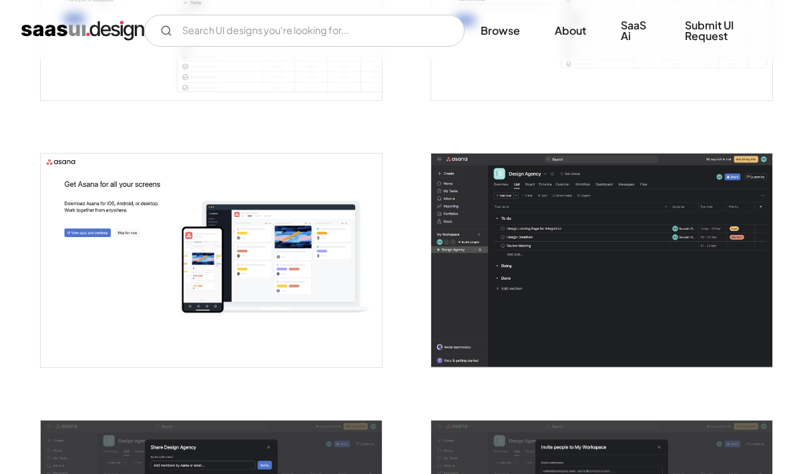
click at [580, 296] on img "open lightbox" at bounding box center [601, 261] width 341 height 214
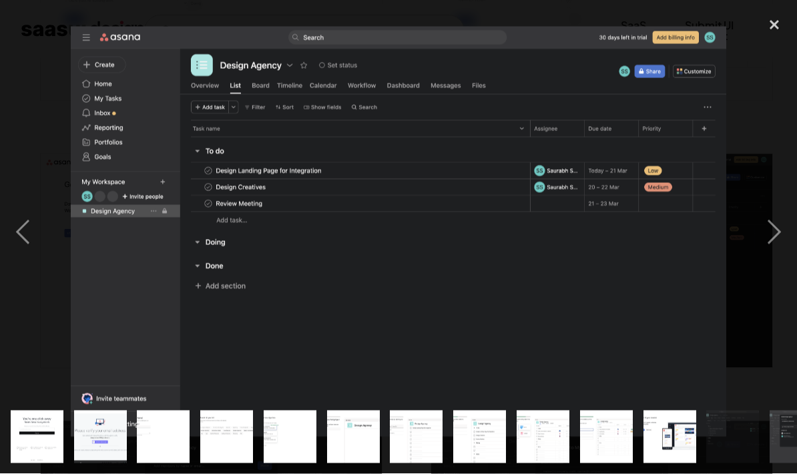
scroll to position [1502, 0]
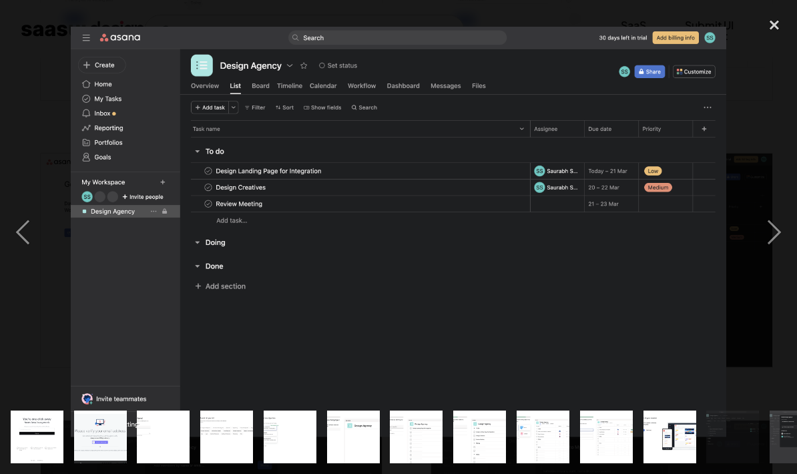
click at [770, 224] on div "next image" at bounding box center [773, 232] width 45 height 443
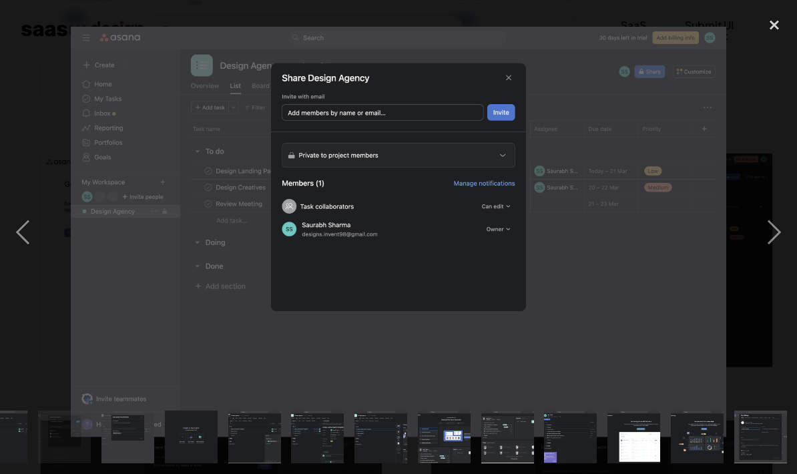
scroll to position [0, 732]
click at [767, 240] on div "next image" at bounding box center [773, 232] width 45 height 443
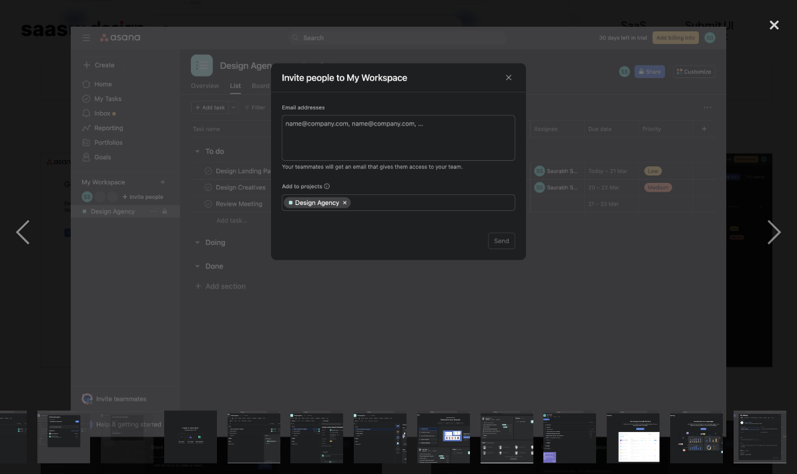
click at [779, 244] on div "next image" at bounding box center [773, 232] width 45 height 443
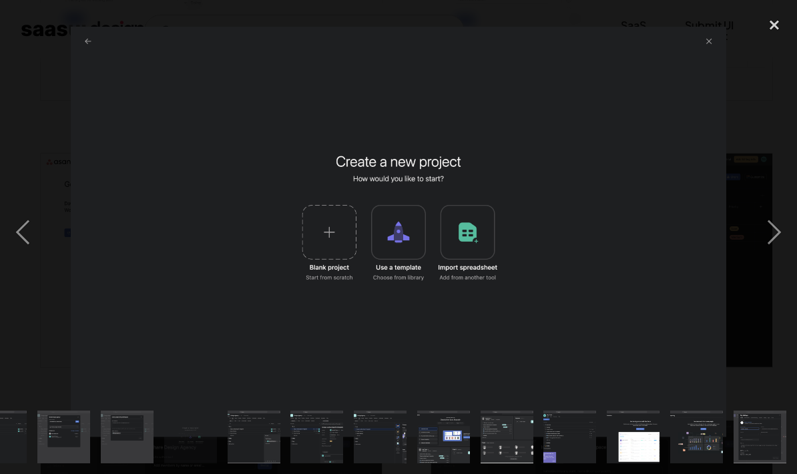
click at [777, 242] on div "next image" at bounding box center [773, 232] width 45 height 443
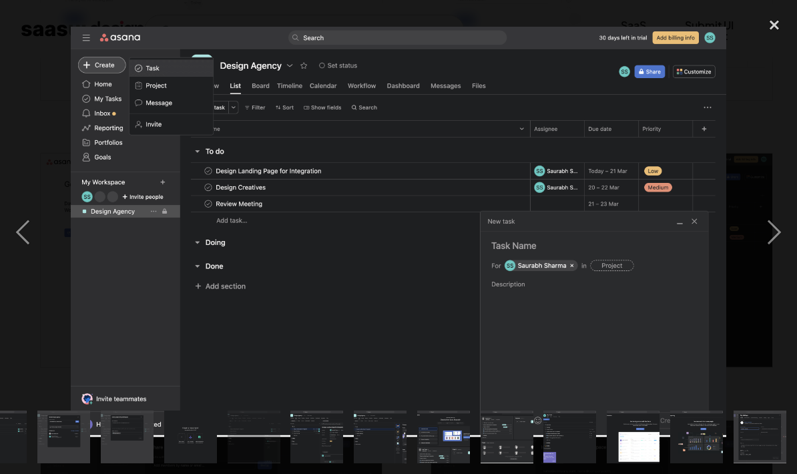
click at [773, 24] on div "close lightbox" at bounding box center [773, 25] width 45 height 29
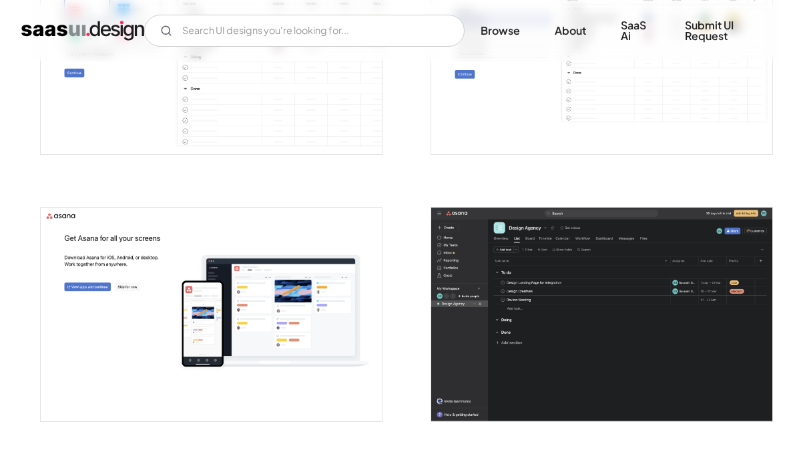
scroll to position [1448, 0]
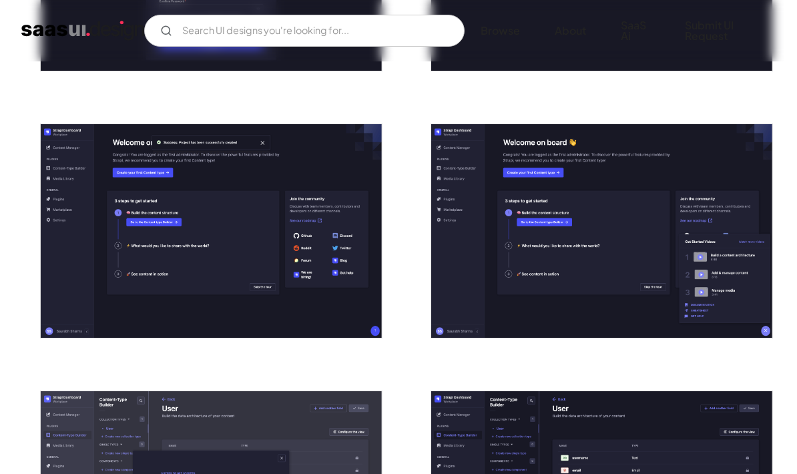
scroll to position [480, 0]
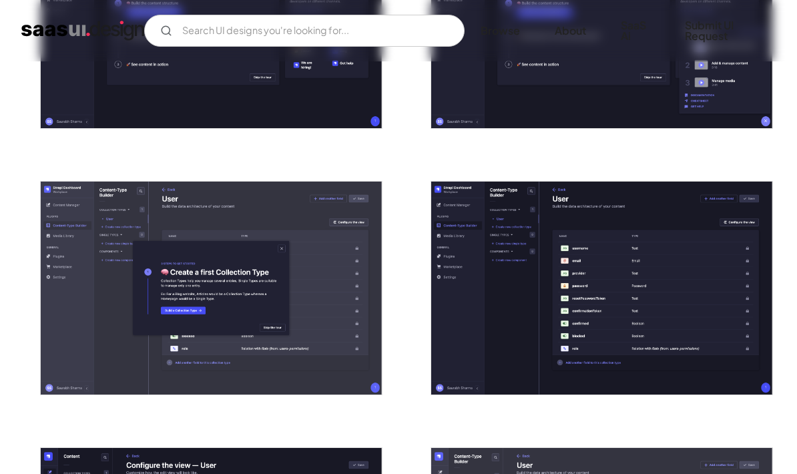
click at [254, 295] on img "open lightbox" at bounding box center [211, 288] width 341 height 213
